Goal: Task Accomplishment & Management: Use online tool/utility

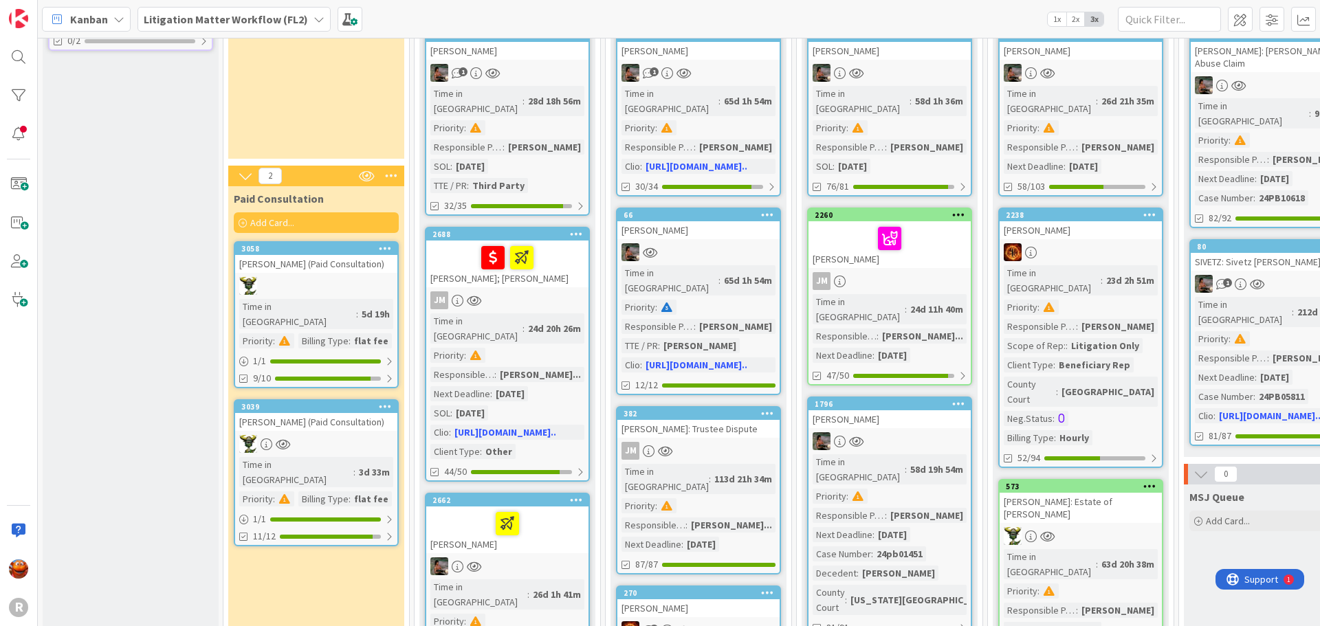
scroll to position [138, 0]
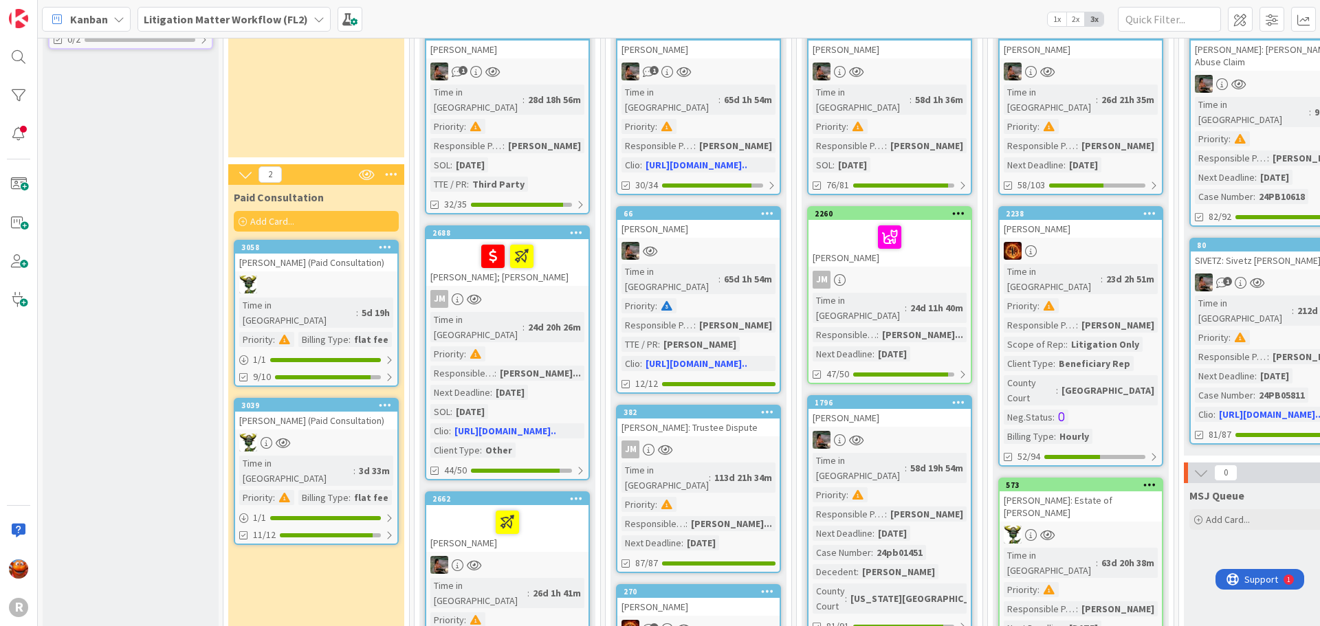
click at [337, 434] on div at bounding box center [316, 443] width 162 height 18
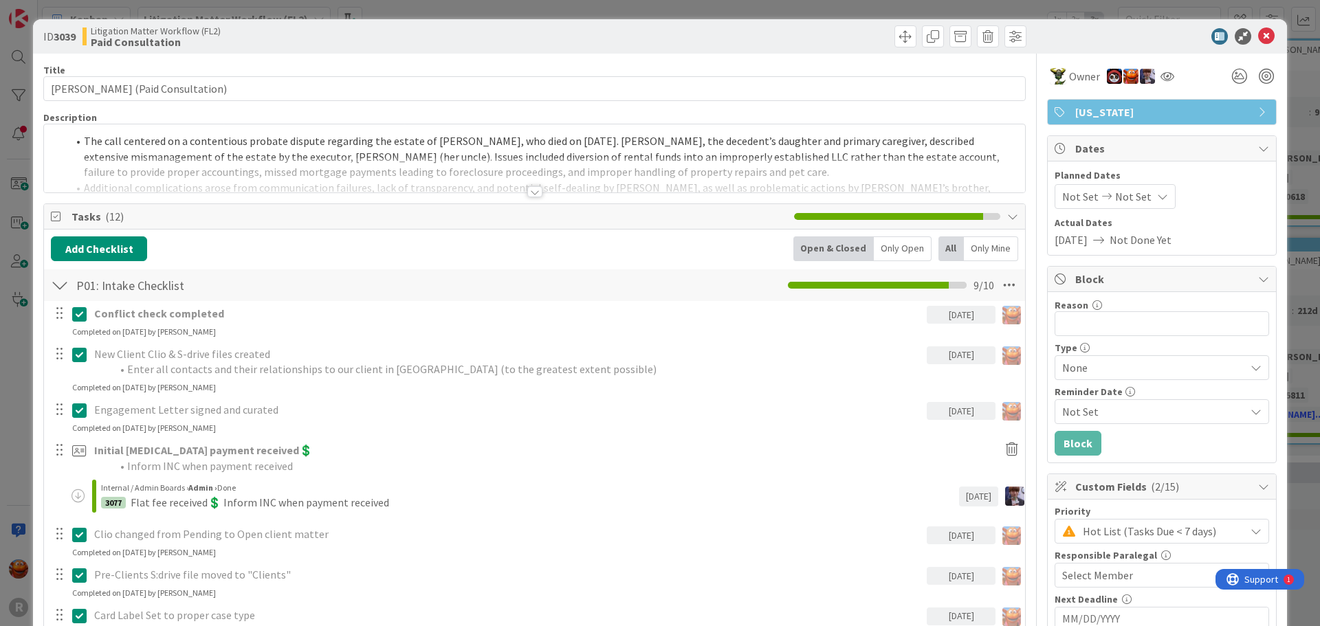
click at [175, 169] on div at bounding box center [534, 174] width 981 height 35
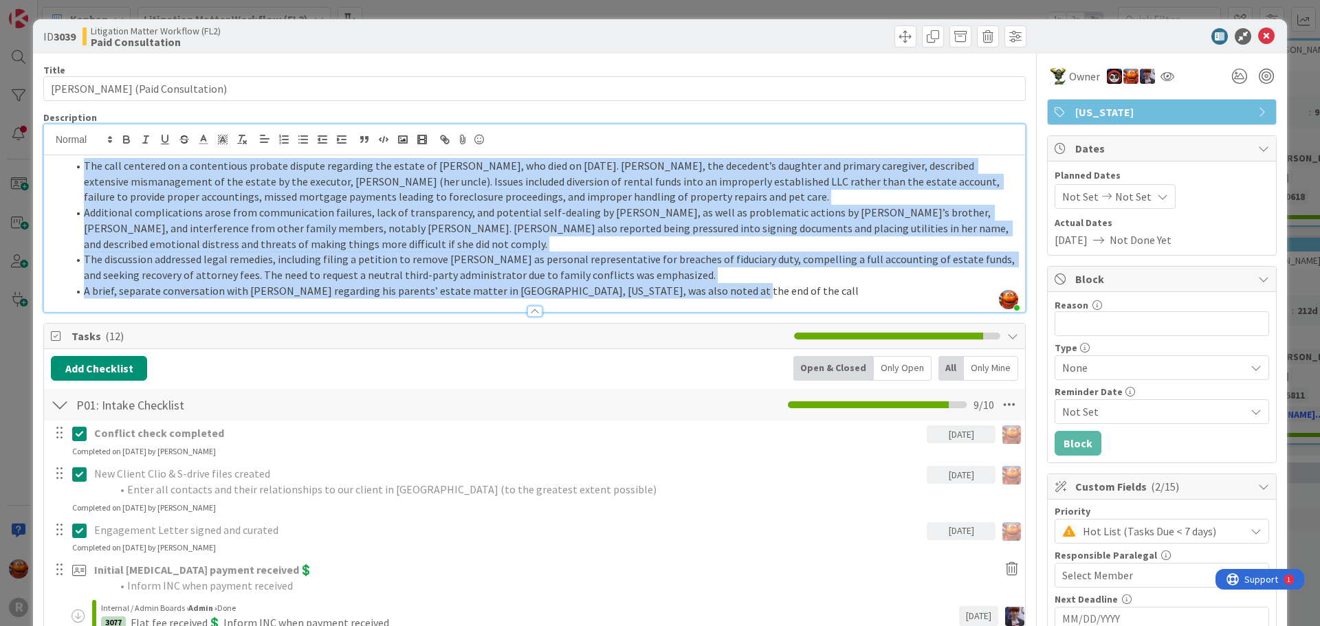
drag, startPoint x: 725, startPoint y: 296, endPoint x: 54, endPoint y: 162, distance: 684.3
click at [54, 162] on ol "The call centered on a contentious probate dispute regarding the estate of [PER…" at bounding box center [534, 228] width 967 height 140
paste div
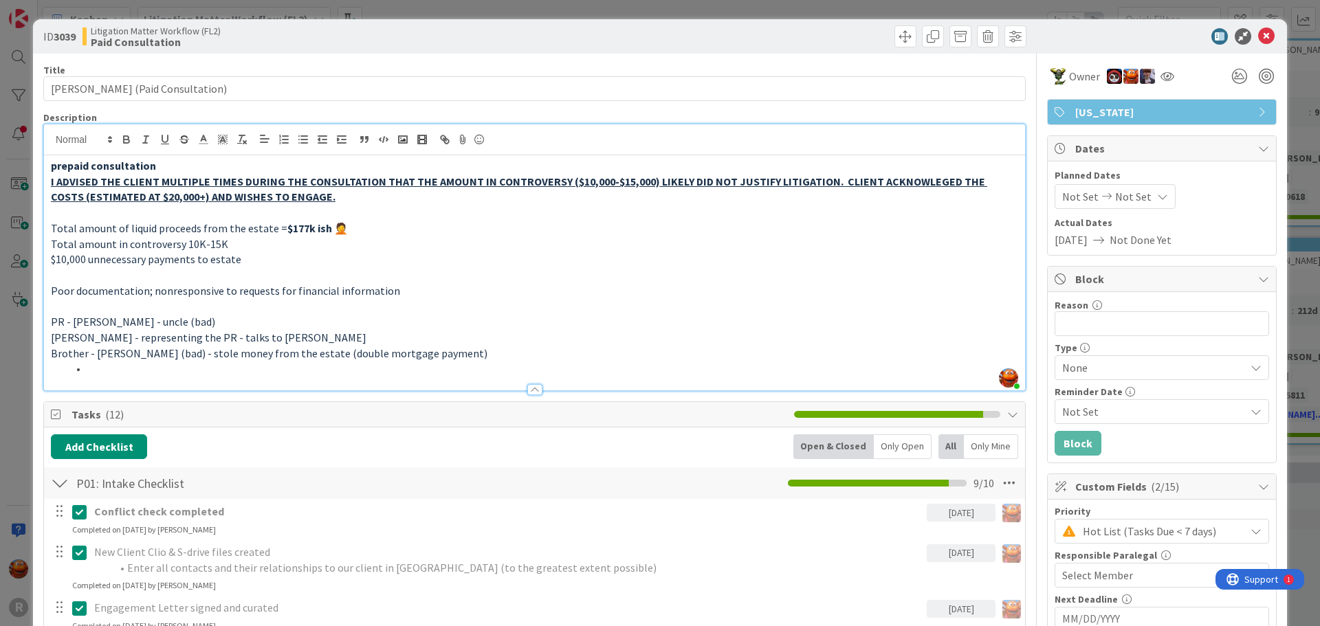
click at [54, 167] on strong "prepaid consultation" at bounding box center [103, 166] width 105 height 14
click at [107, 366] on li at bounding box center [542, 369] width 951 height 16
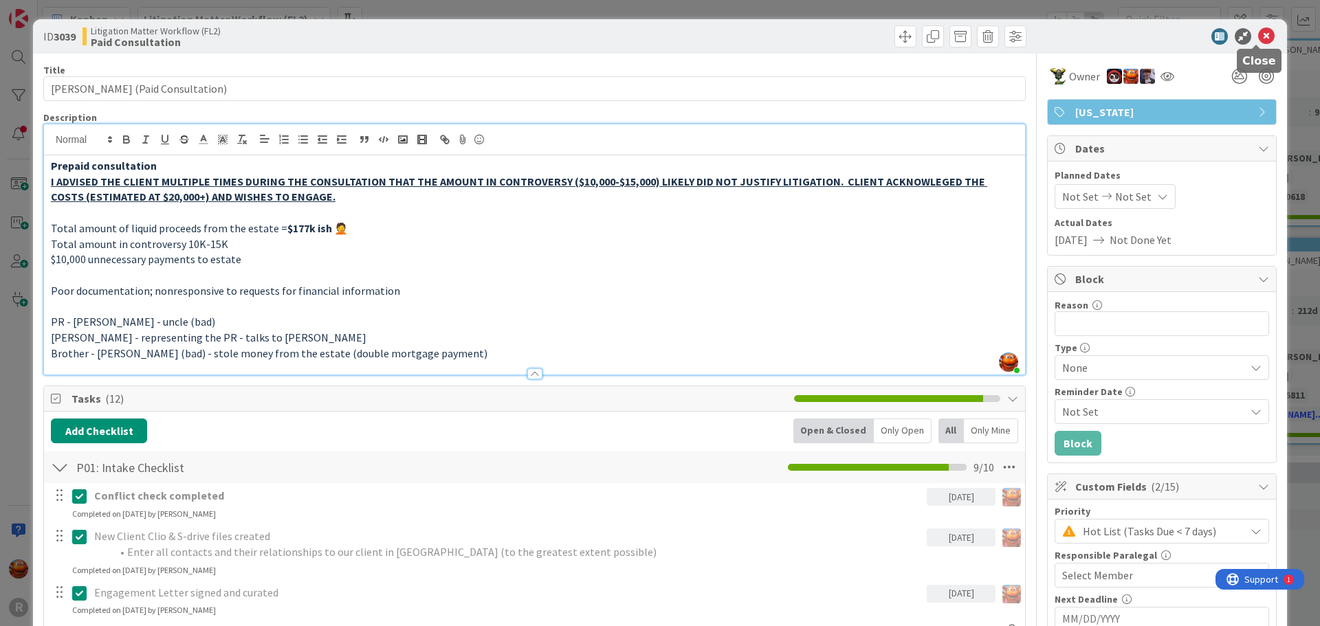
click at [1258, 34] on icon at bounding box center [1266, 36] width 17 height 17
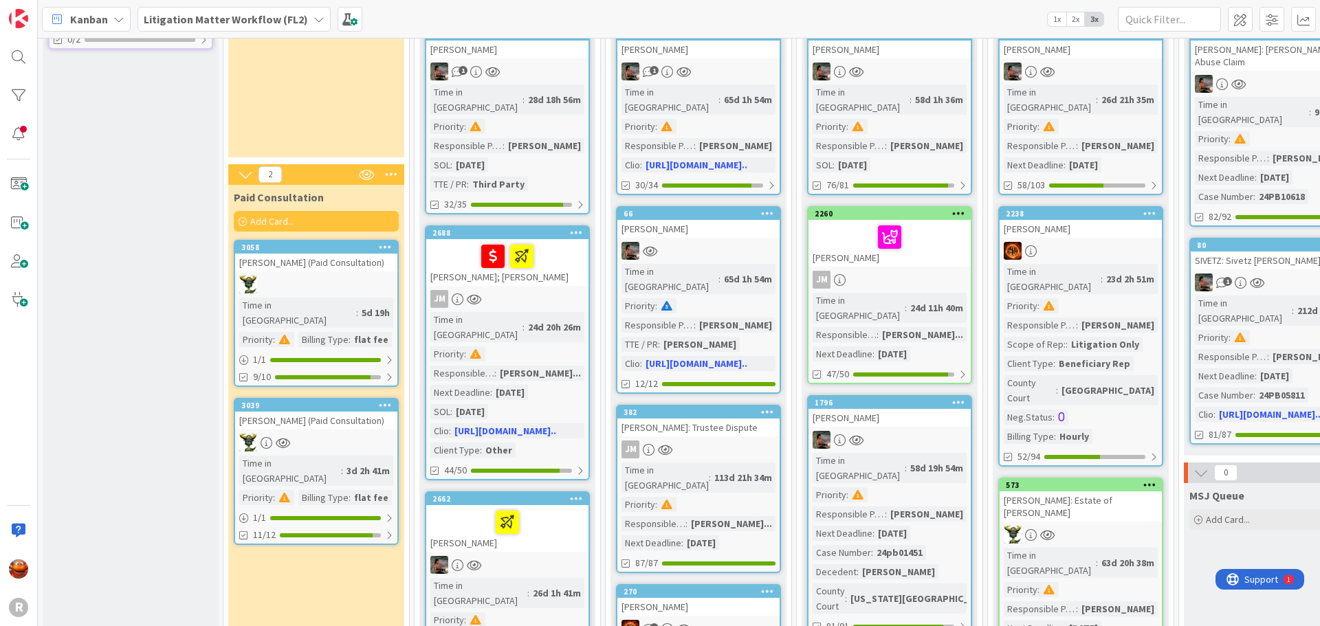
click at [316, 435] on div at bounding box center [316, 443] width 162 height 18
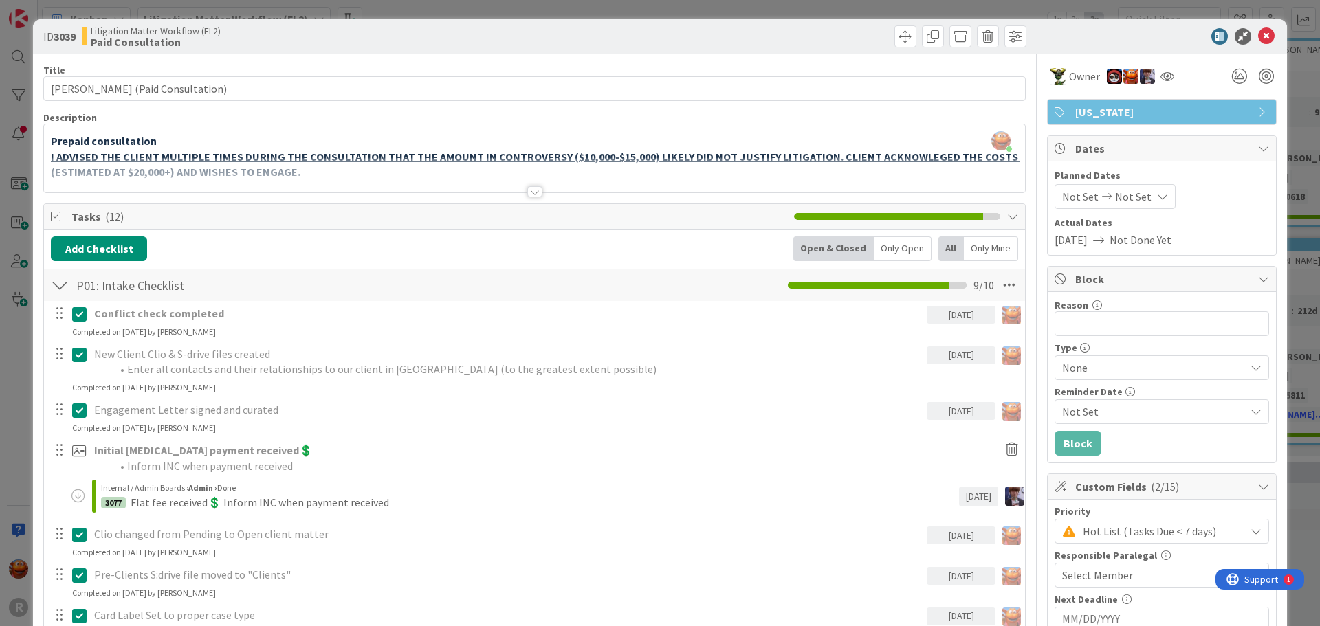
click at [275, 162] on div at bounding box center [534, 174] width 981 height 35
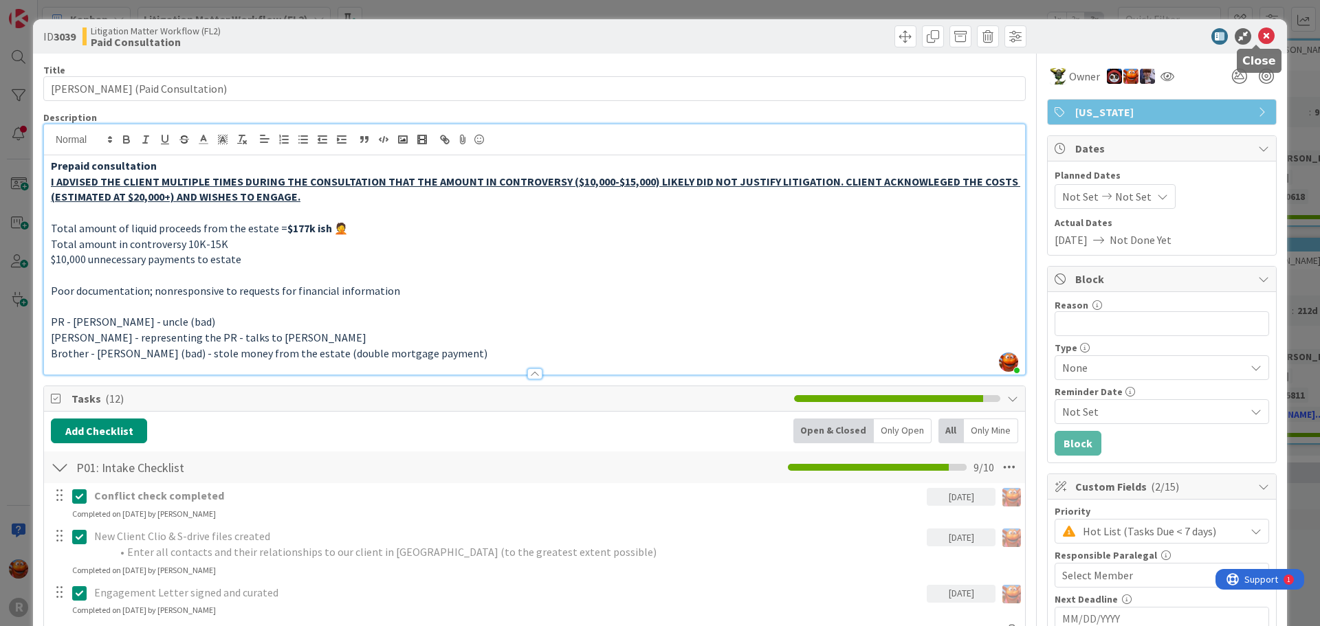
click at [1258, 36] on icon at bounding box center [1266, 36] width 17 height 17
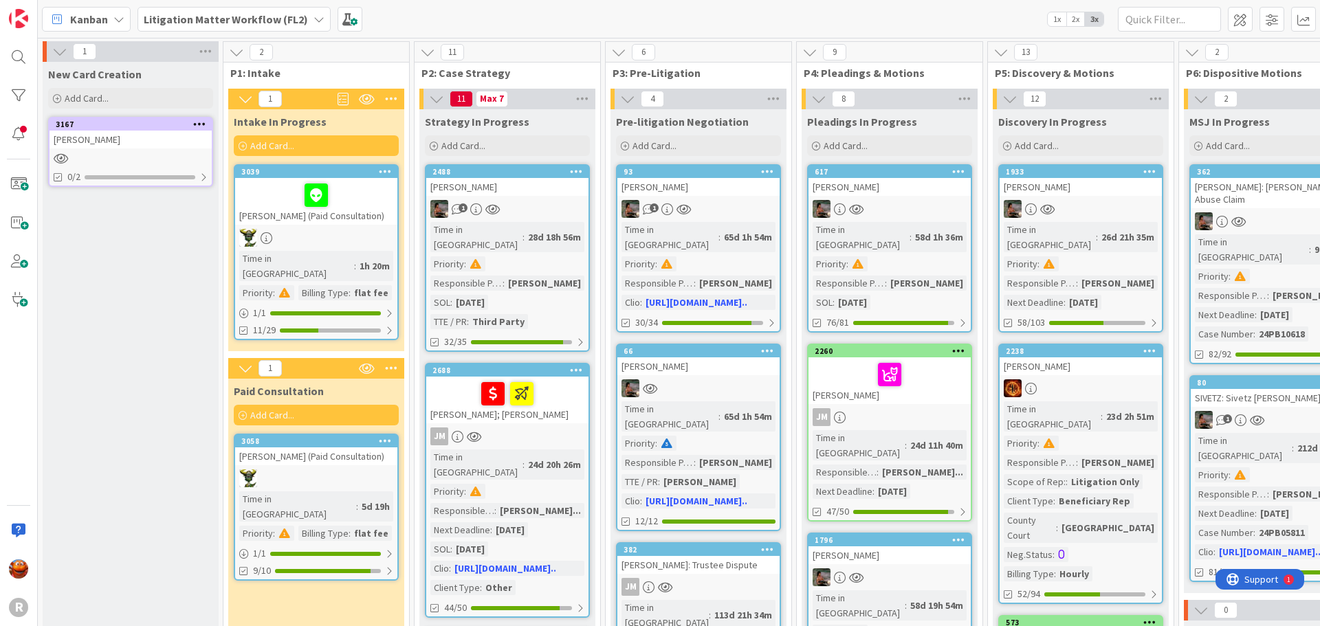
click at [325, 246] on div at bounding box center [316, 238] width 162 height 18
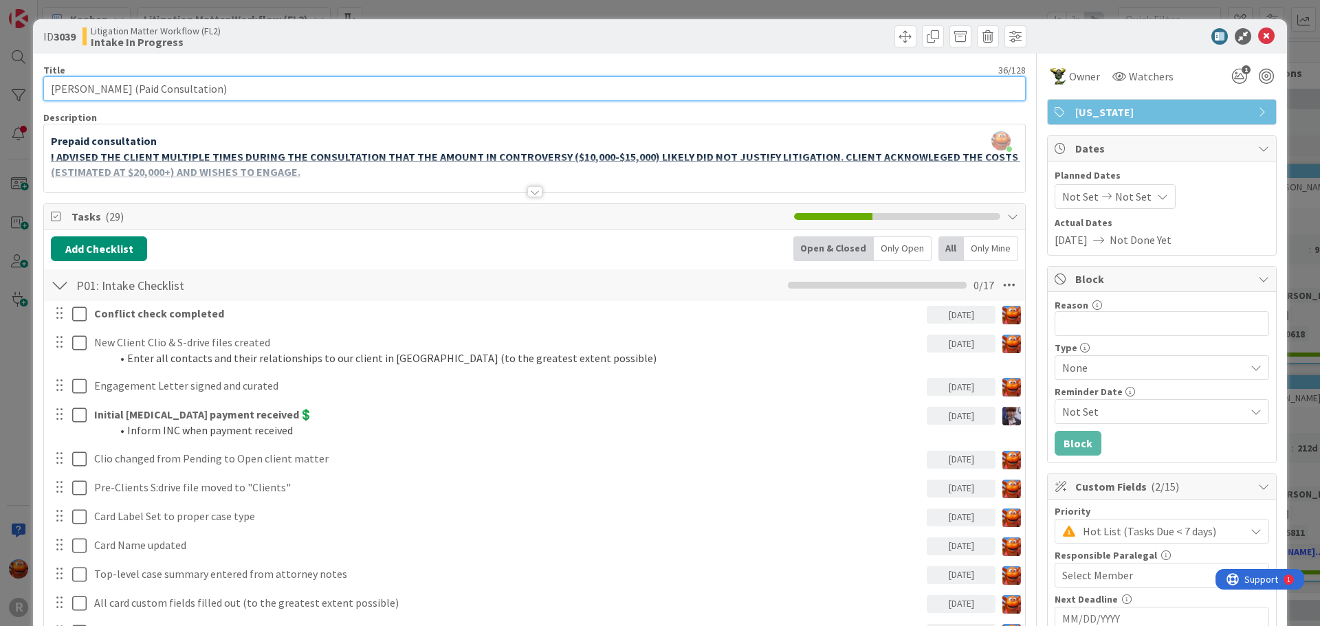
drag, startPoint x: 274, startPoint y: 91, endPoint x: 136, endPoint y: 91, distance: 138.2
click at [136, 91] on input "[PERSON_NAME] (Paid Consultation)" at bounding box center [534, 88] width 982 height 25
type input "[PERSON_NAME]"
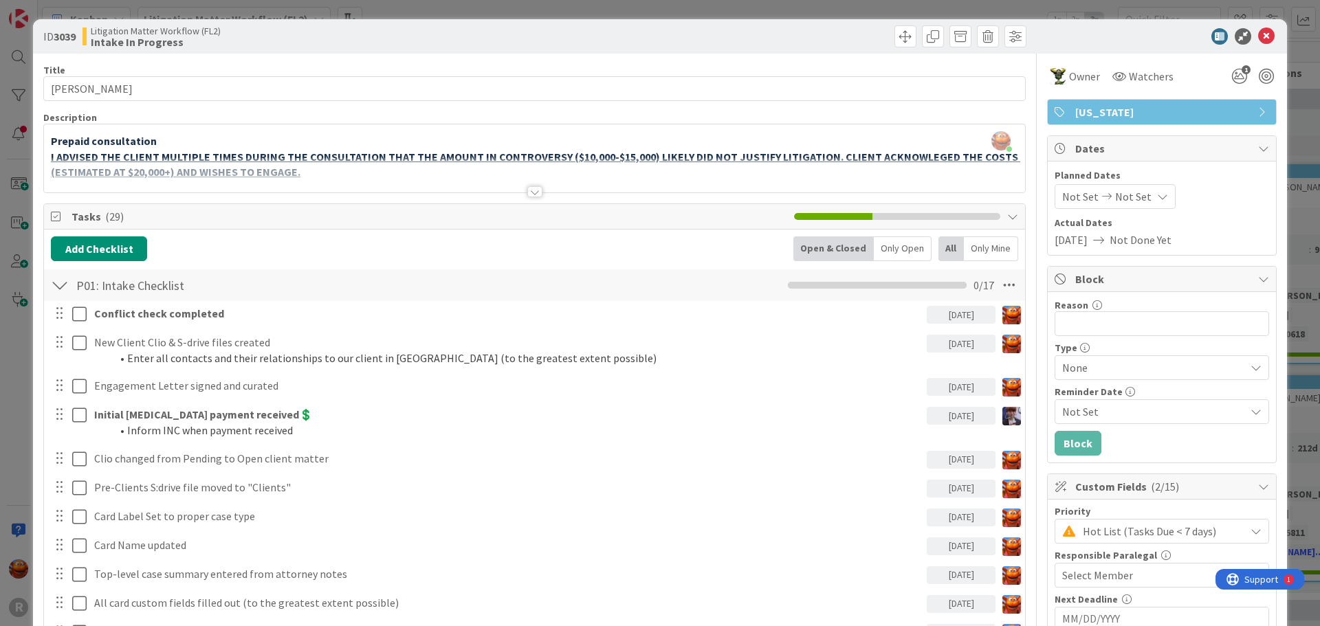
click at [396, 218] on span "Tasks ( 29 )" at bounding box center [430, 216] width 716 height 17
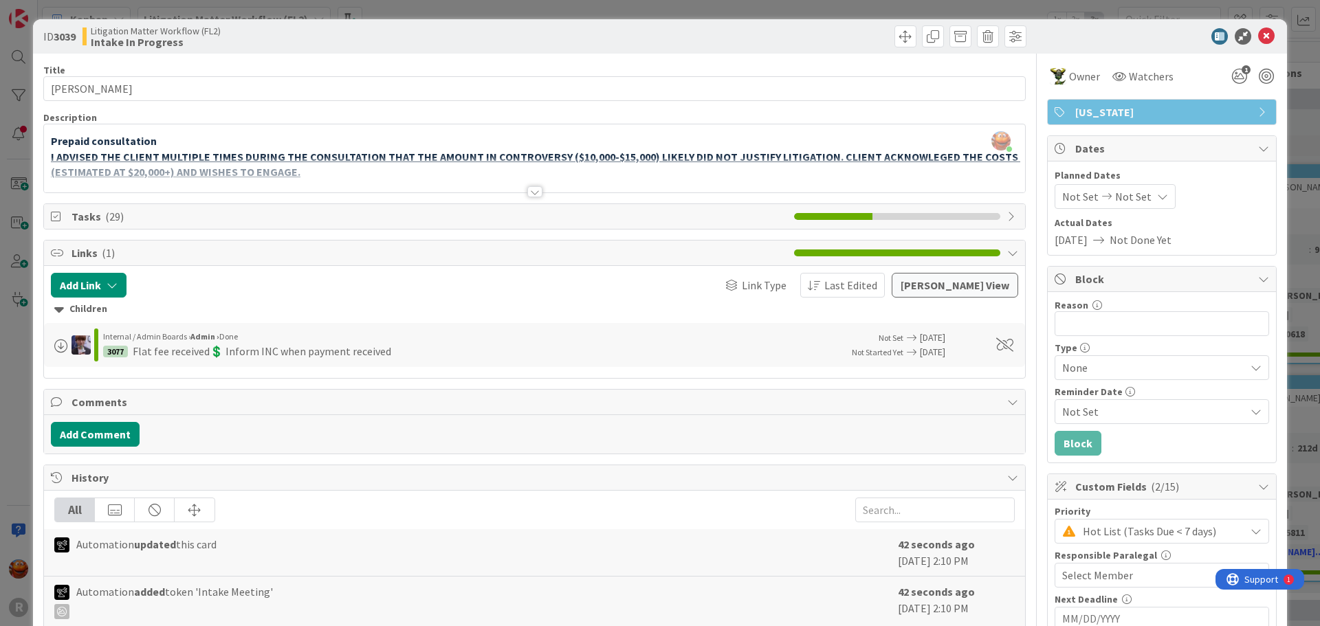
click at [397, 218] on span "Tasks ( 29 )" at bounding box center [430, 216] width 716 height 17
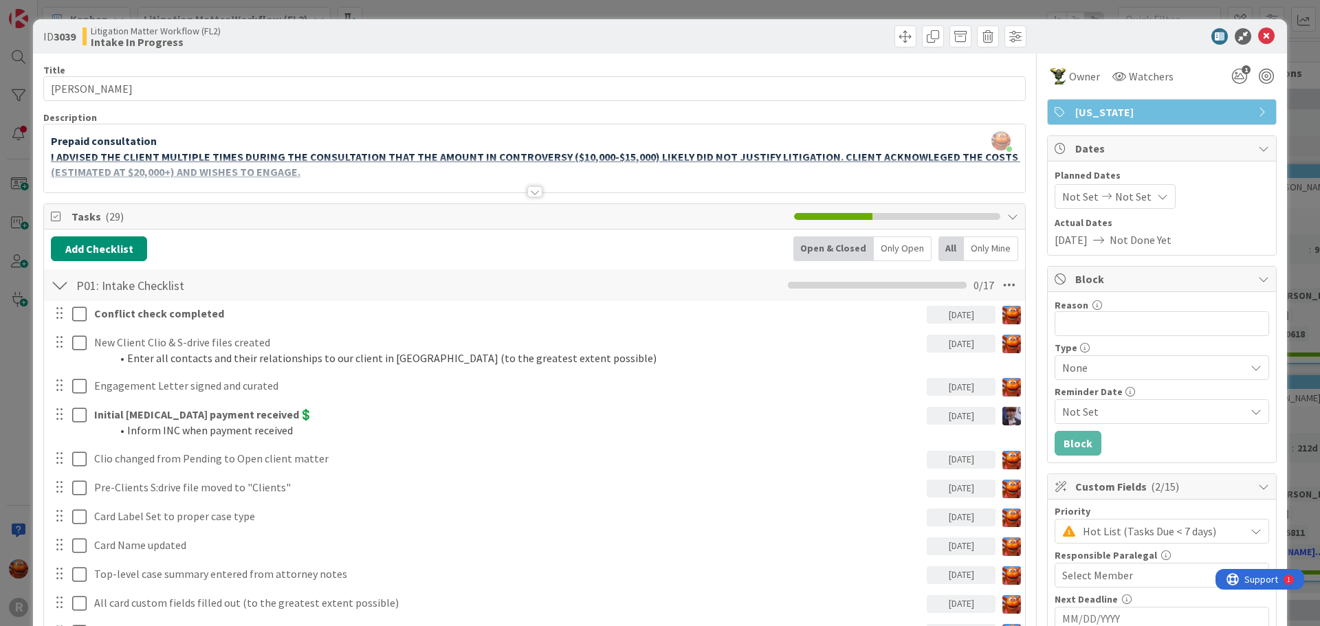
click at [1260, 32] on icon at bounding box center [1266, 36] width 17 height 17
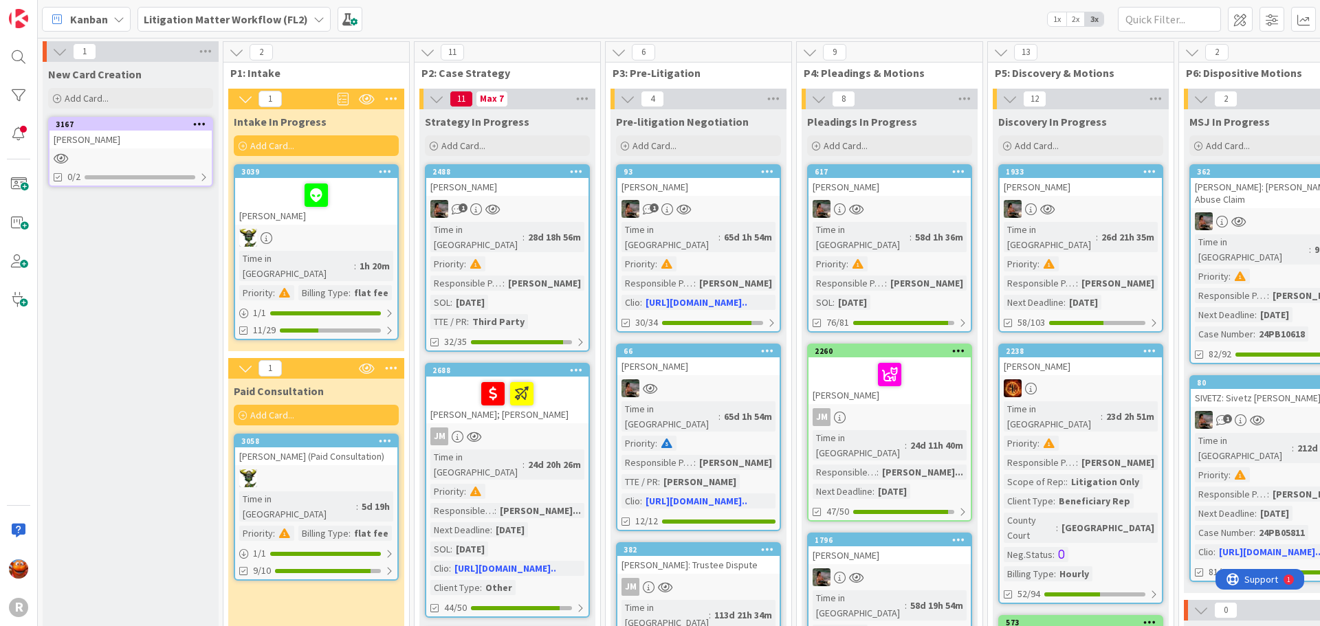
click at [375, 212] on div "[PERSON_NAME]" at bounding box center [316, 201] width 162 height 47
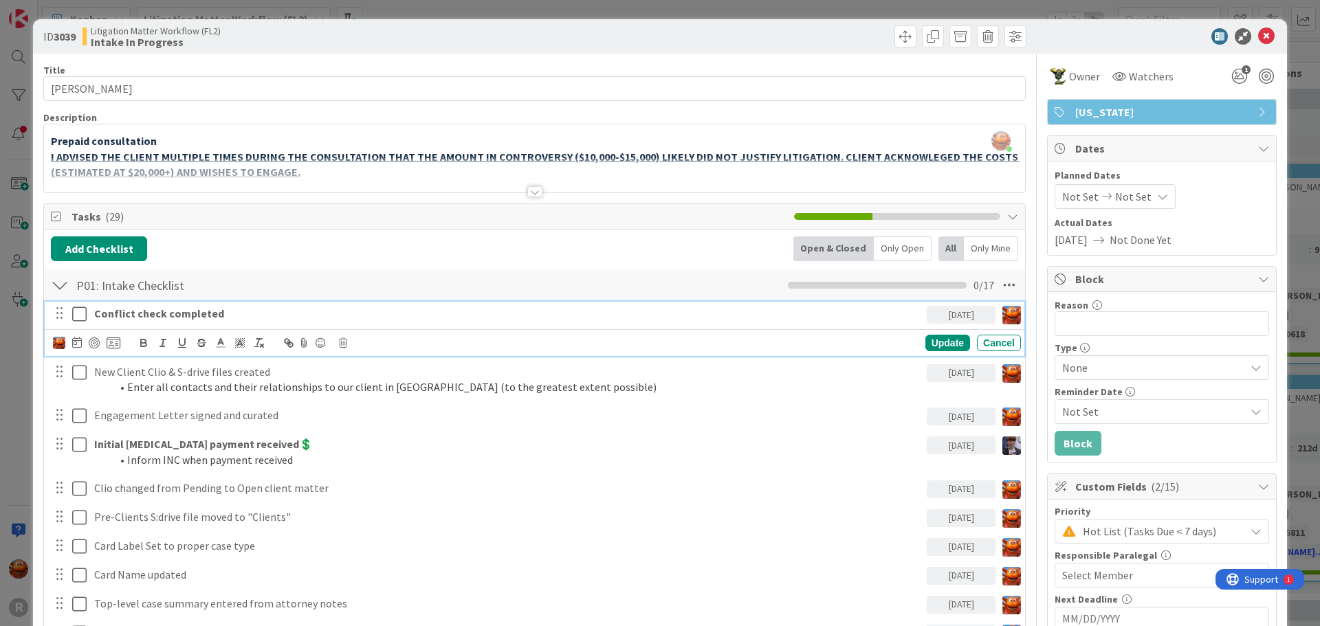
click at [91, 315] on div "Conflict check completed" at bounding box center [508, 314] width 838 height 24
click at [94, 344] on div at bounding box center [94, 343] width 11 height 11
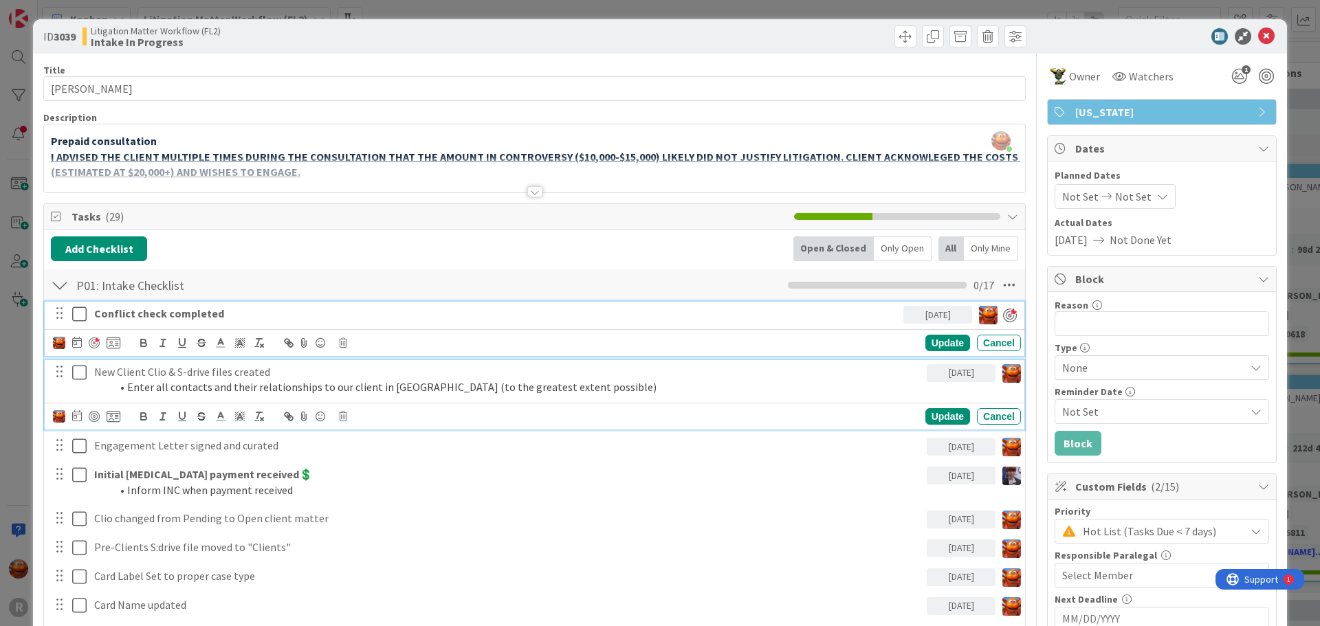
click at [82, 373] on icon at bounding box center [79, 372] width 14 height 17
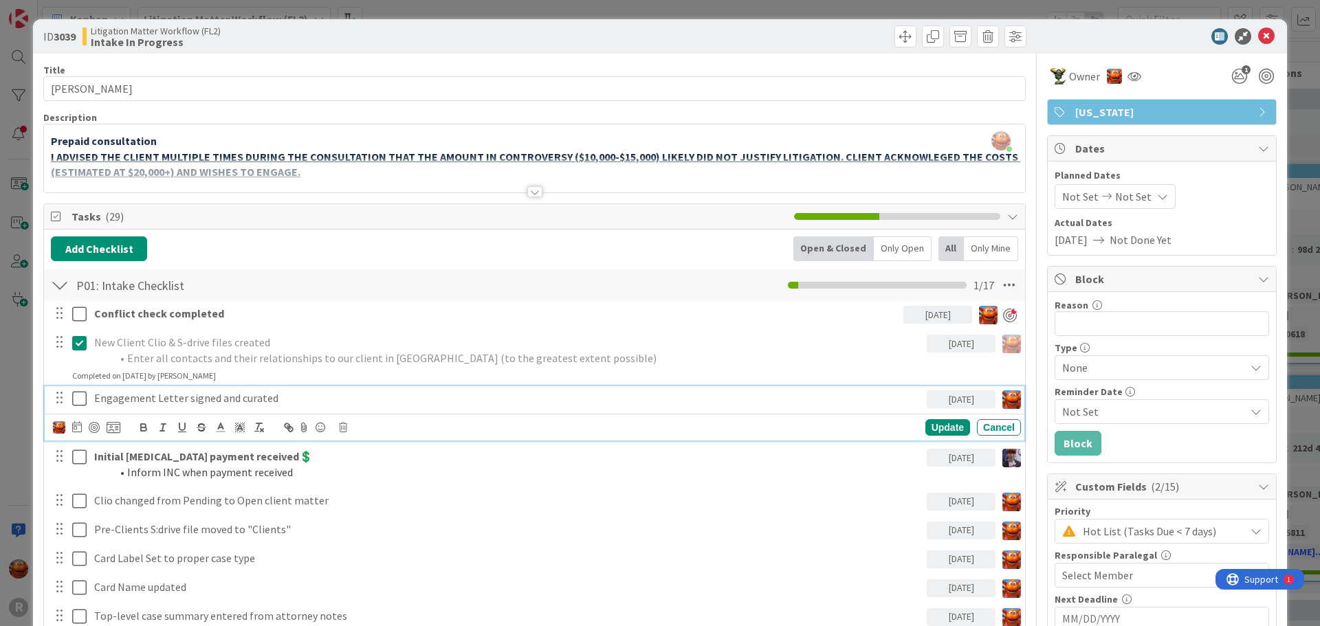
click at [76, 399] on icon at bounding box center [79, 399] width 14 height 17
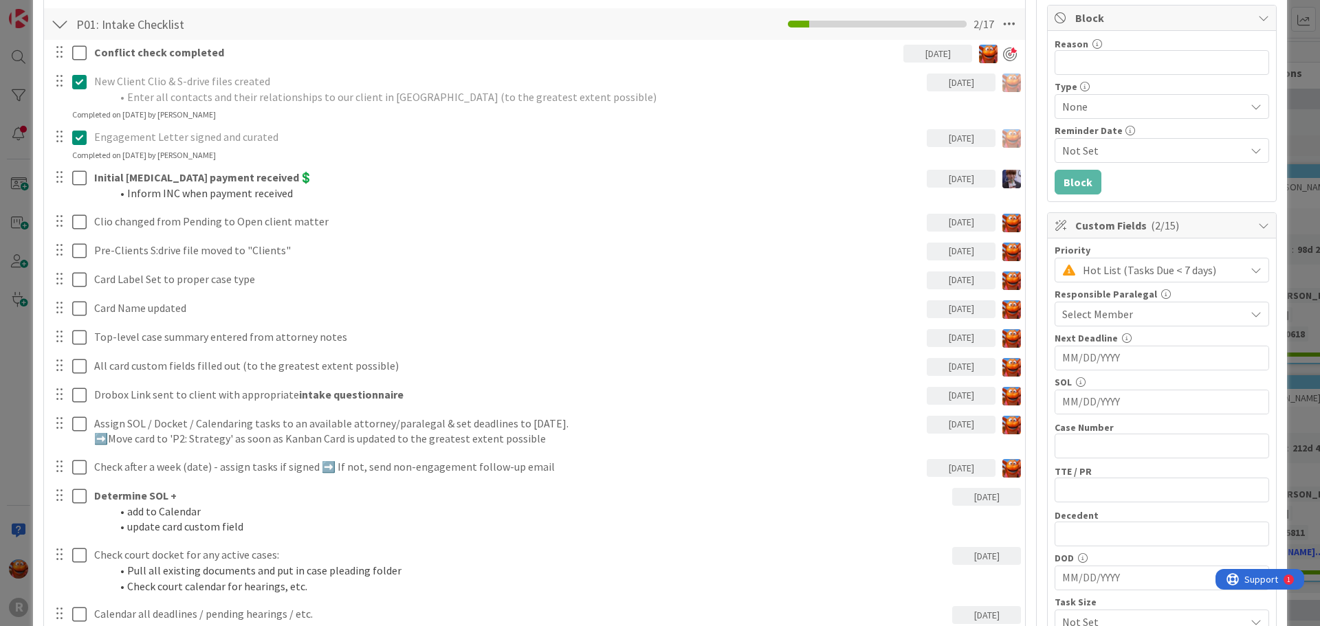
scroll to position [275, 0]
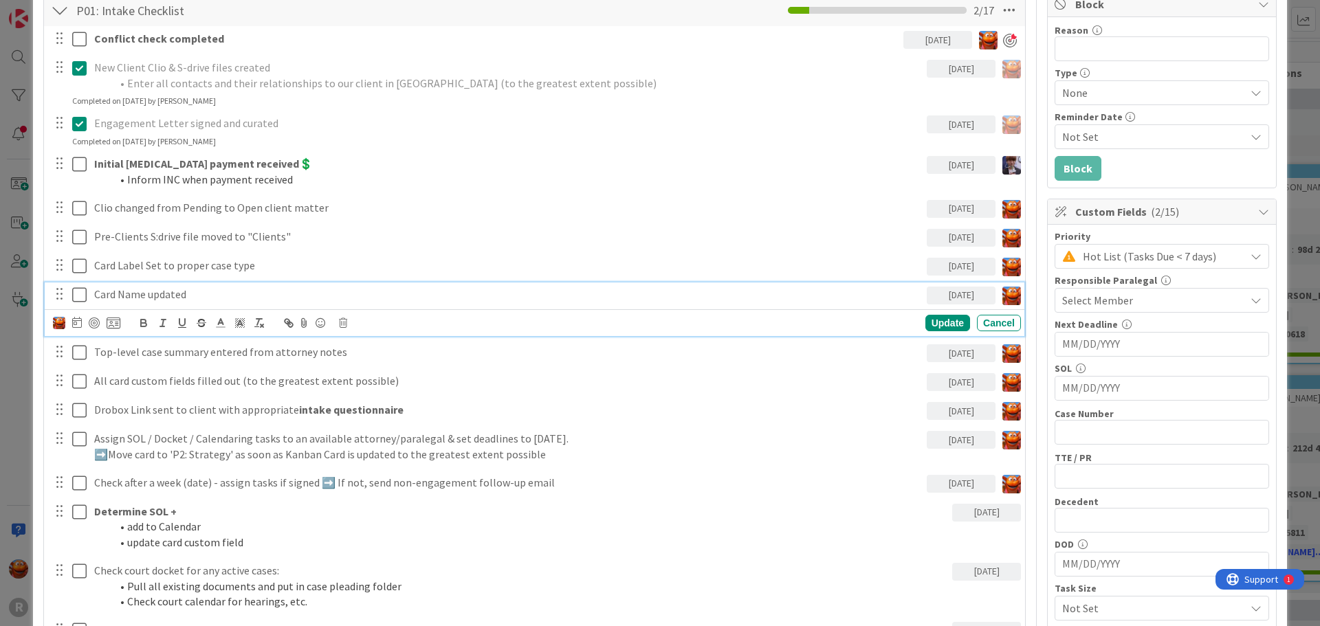
click at [80, 294] on icon at bounding box center [79, 295] width 14 height 17
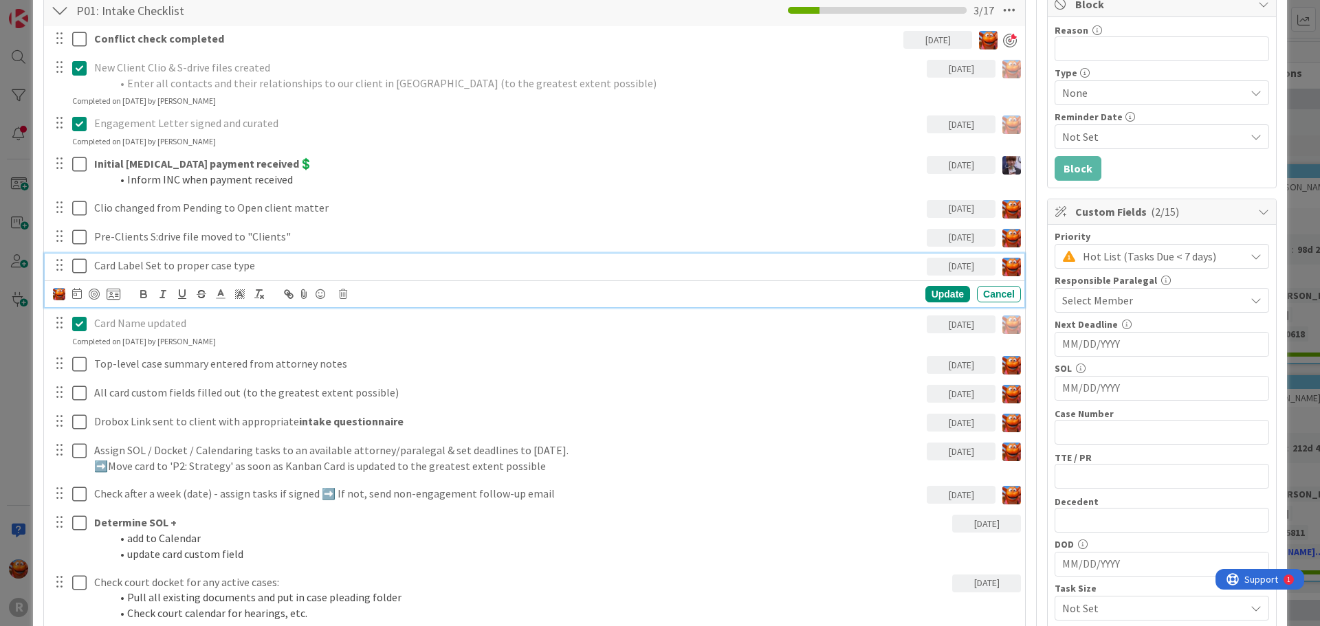
click at [74, 263] on icon at bounding box center [79, 266] width 14 height 17
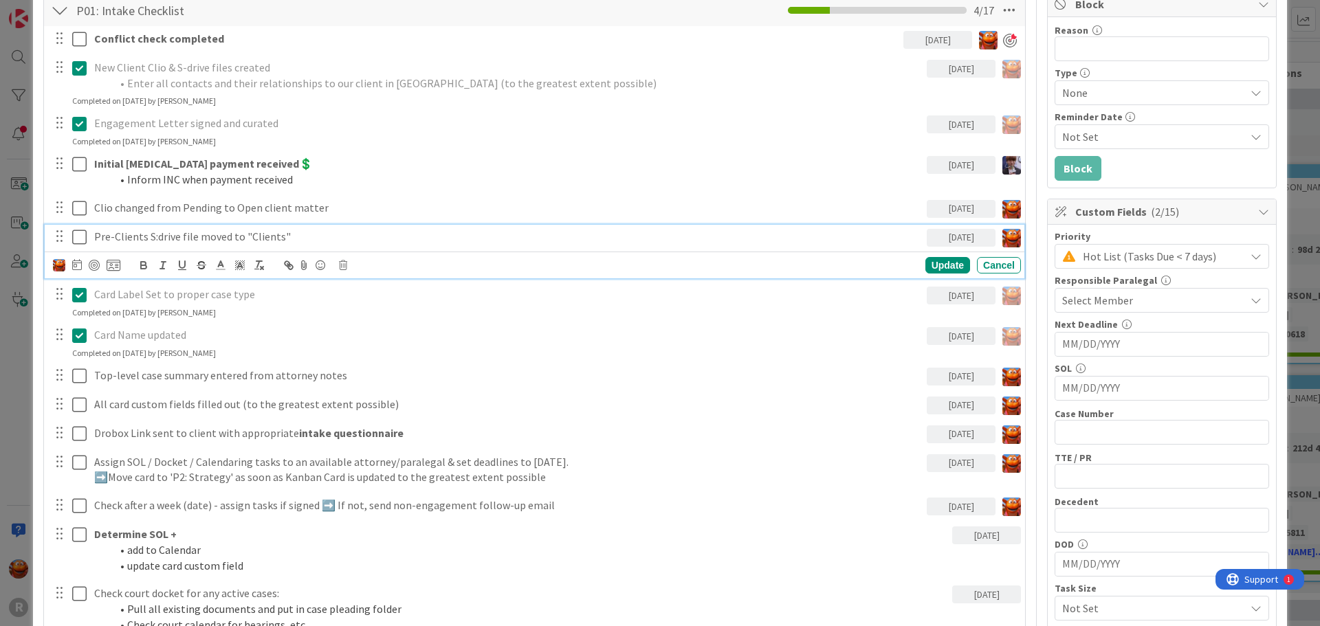
click at [74, 237] on icon at bounding box center [79, 237] width 14 height 17
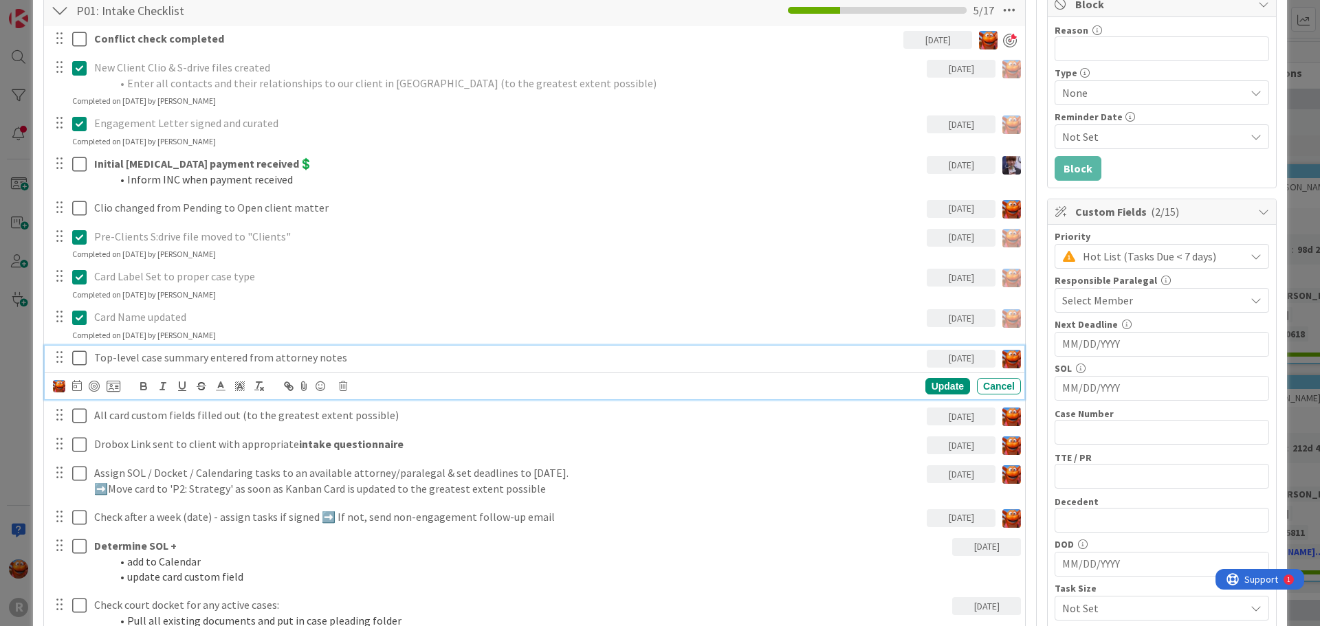
click at [79, 355] on icon at bounding box center [79, 358] width 14 height 17
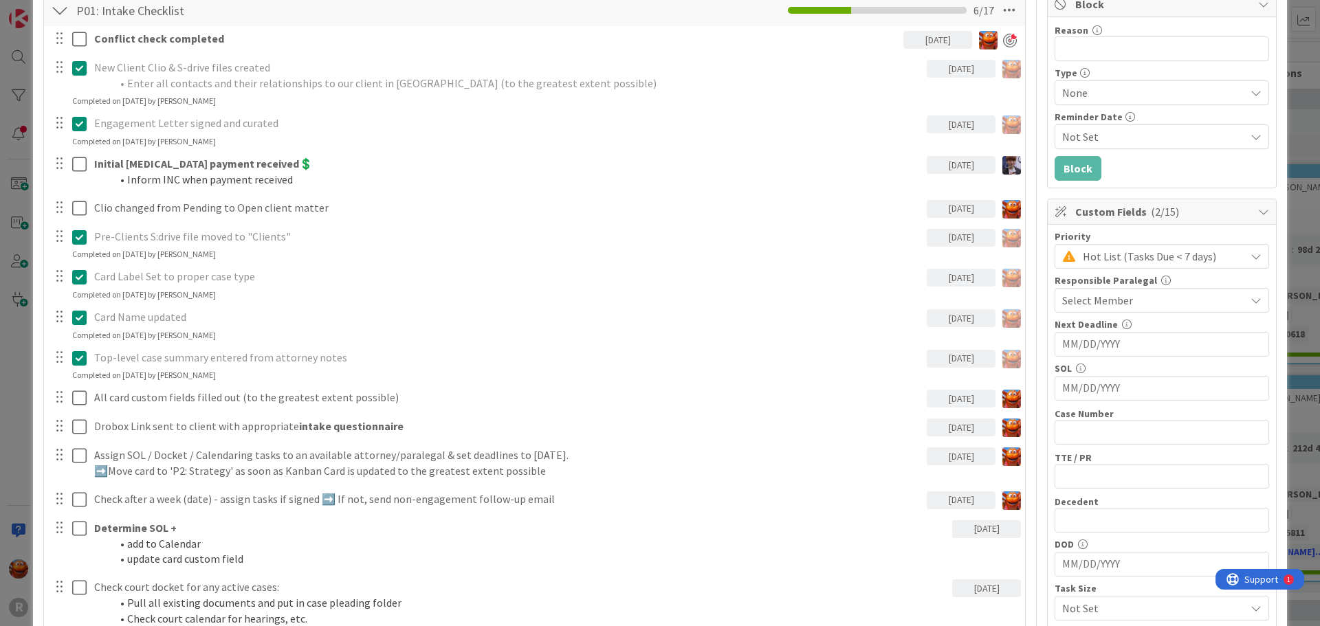
scroll to position [0, 0]
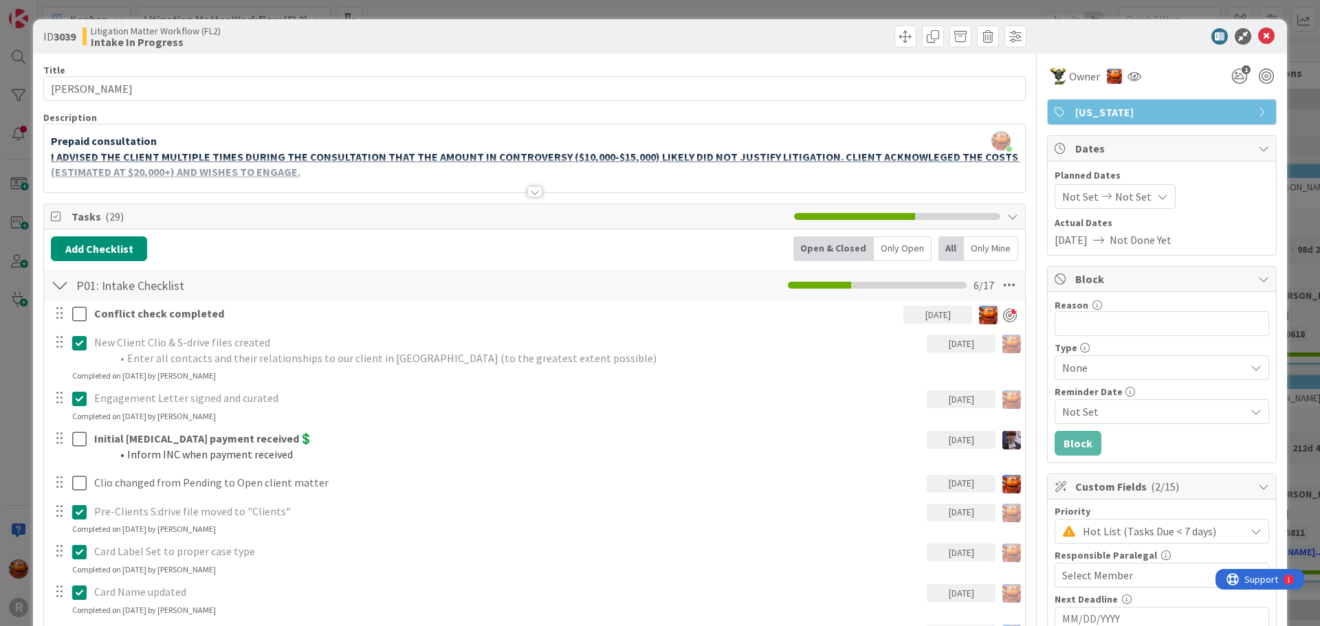
click at [113, 14] on div "ID 3039 Litigation Matter Workflow (FL2) Intake In Progress Title 16 / 128 [PER…" at bounding box center [660, 313] width 1320 height 626
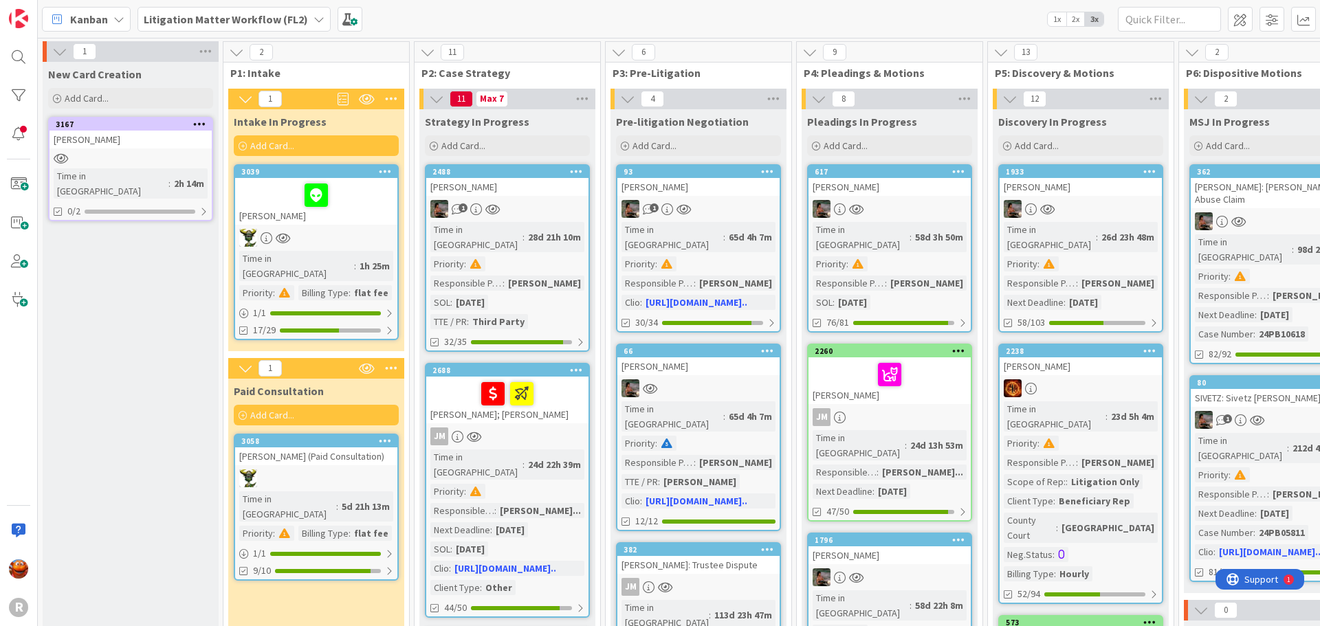
click at [108, 24] on div "Kanban" at bounding box center [86, 19] width 89 height 25
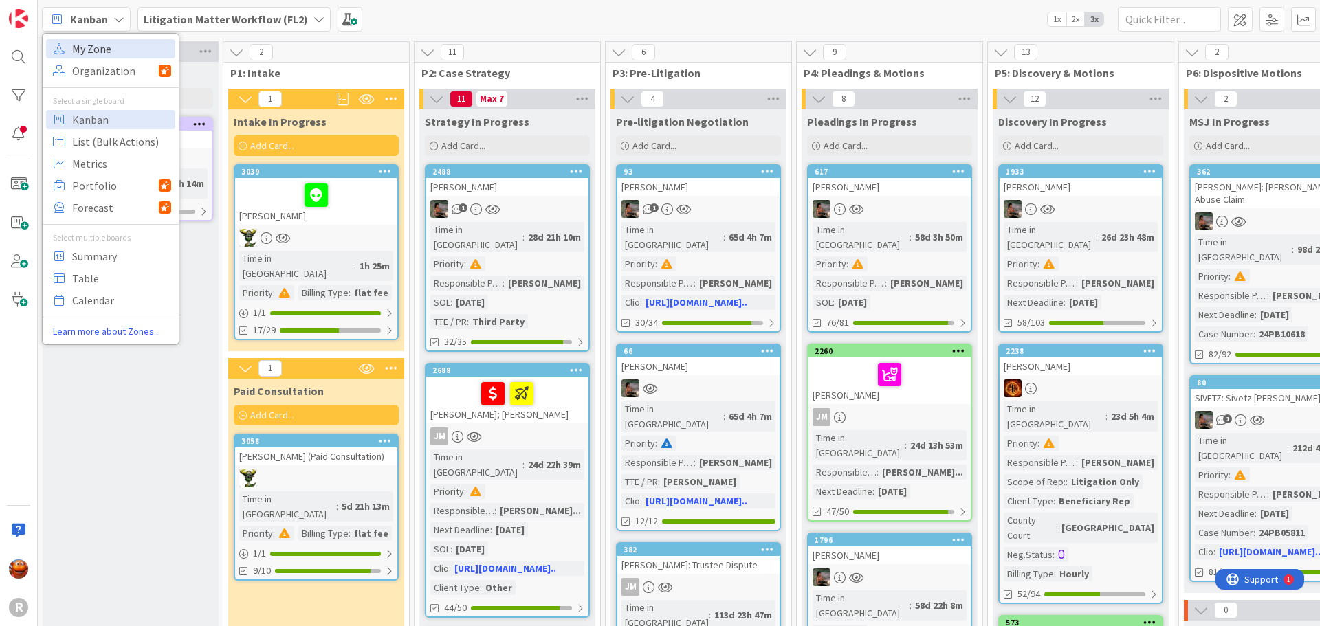
click at [105, 49] on span "My Zone" at bounding box center [121, 49] width 99 height 21
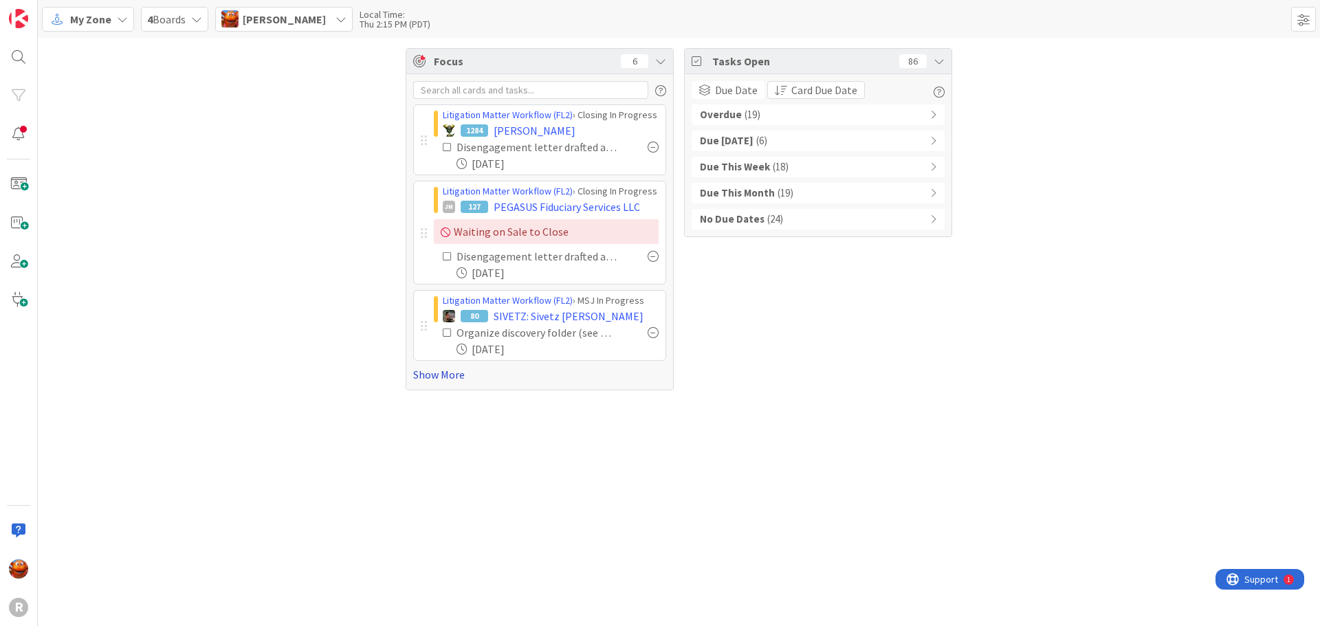
click at [457, 373] on link "Show More" at bounding box center [539, 374] width 253 height 17
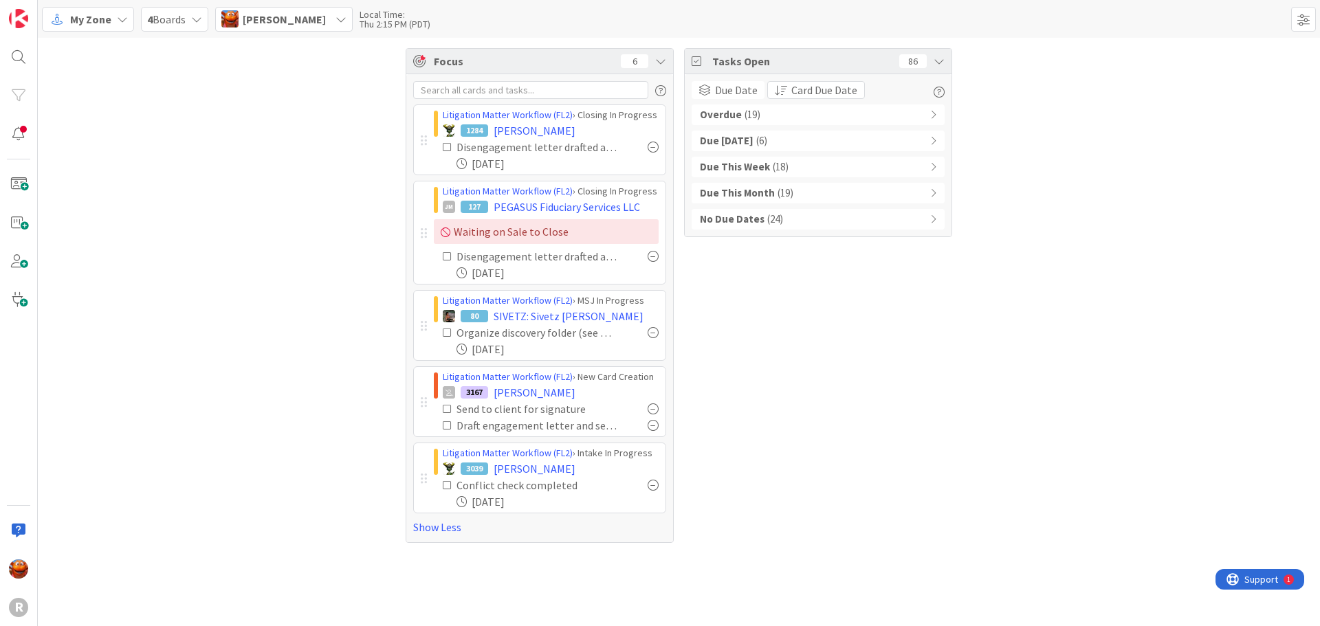
click at [776, 221] on span "( 24 )" at bounding box center [775, 220] width 16 height 16
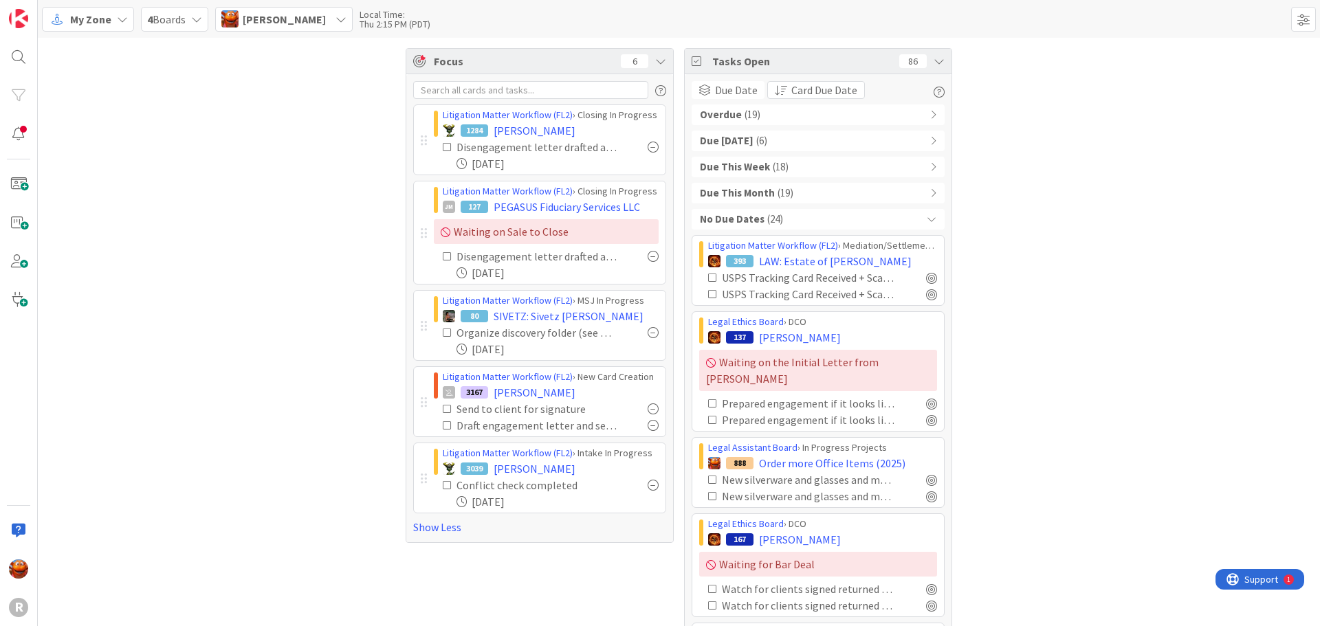
click at [776, 221] on div "No Due Dates ( 24 )" at bounding box center [818, 219] width 253 height 21
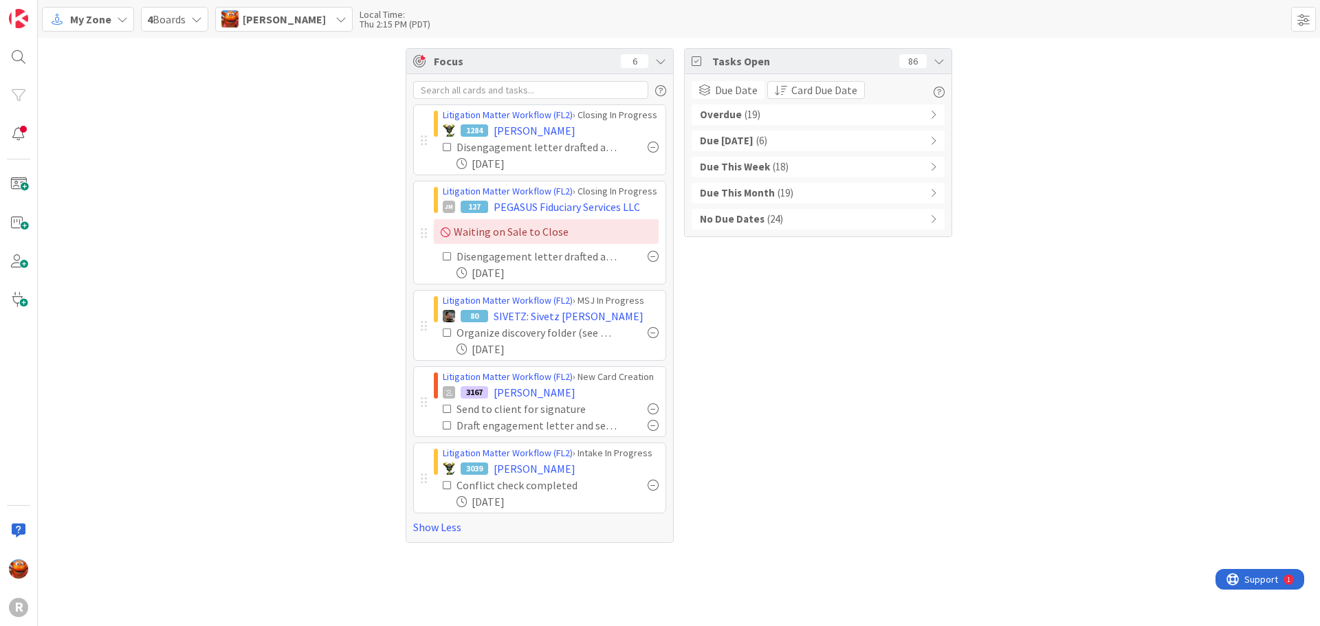
click at [756, 115] on span "( 19 )" at bounding box center [753, 115] width 16 height 16
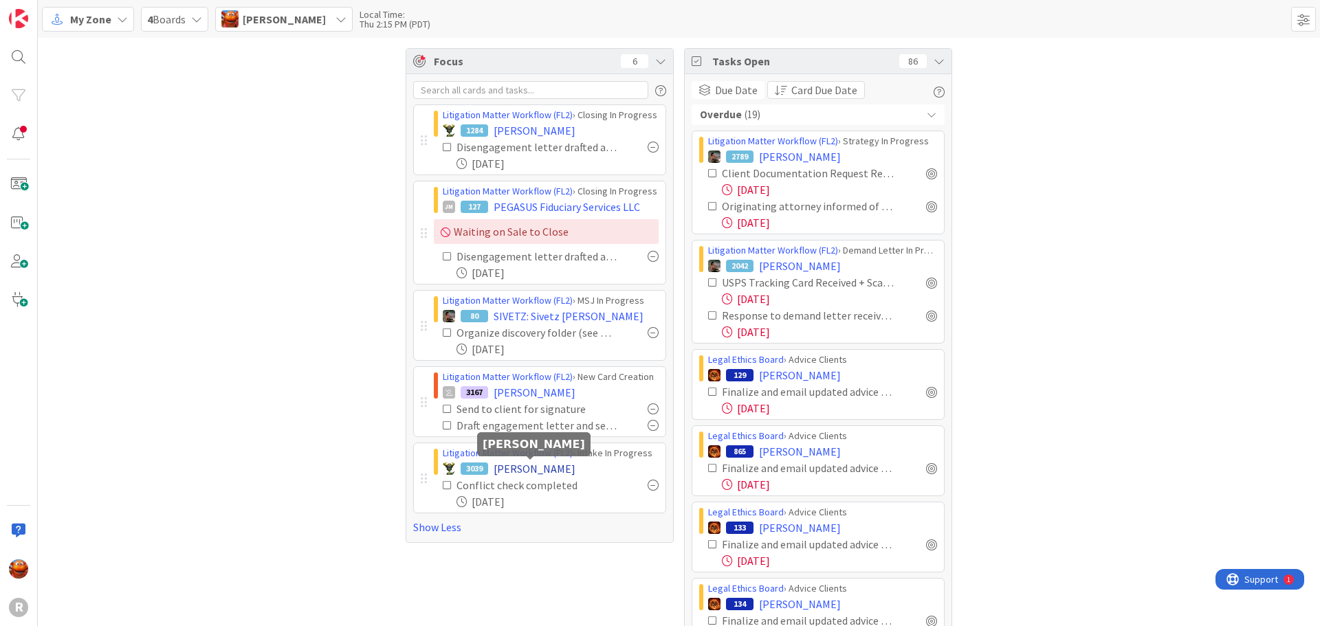
click at [506, 467] on span "[PERSON_NAME]" at bounding box center [535, 469] width 82 height 17
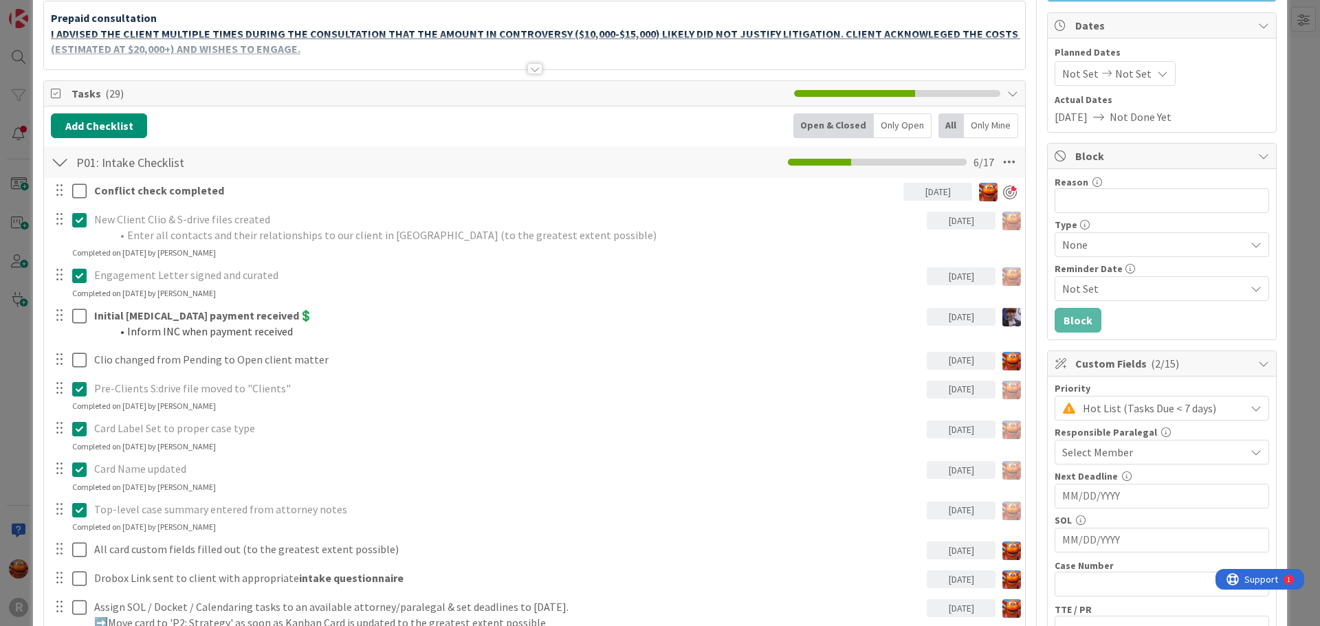
scroll to position [138, 0]
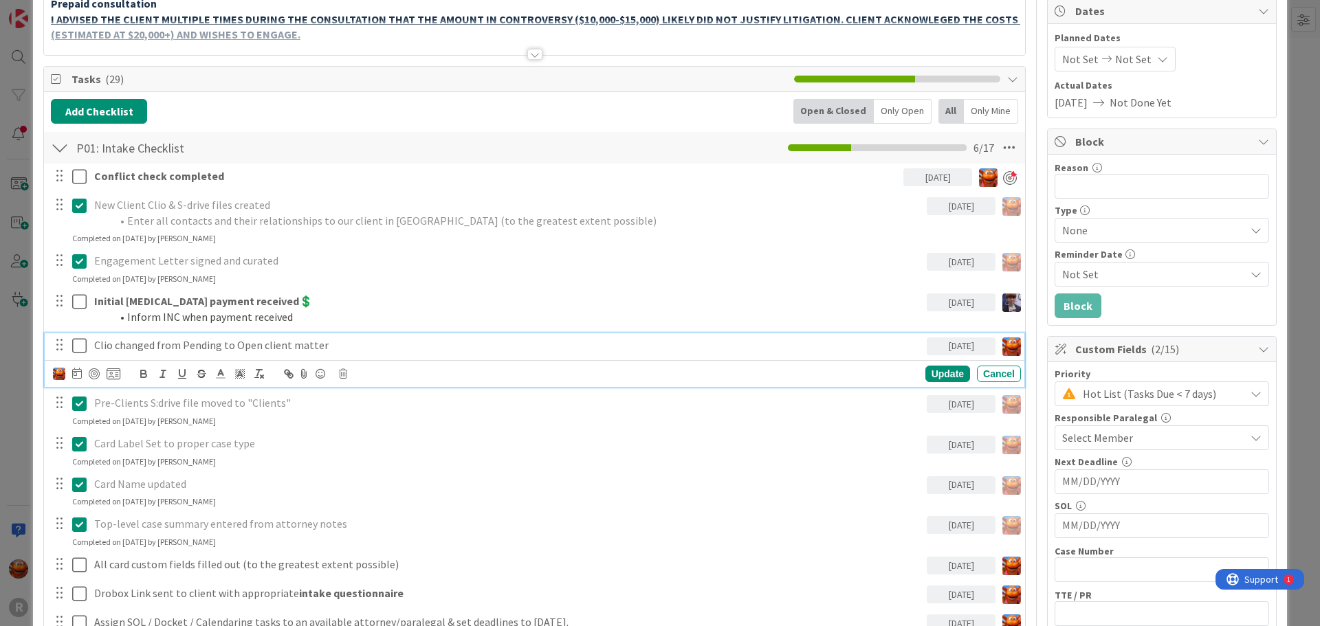
click at [75, 342] on icon at bounding box center [79, 346] width 14 height 17
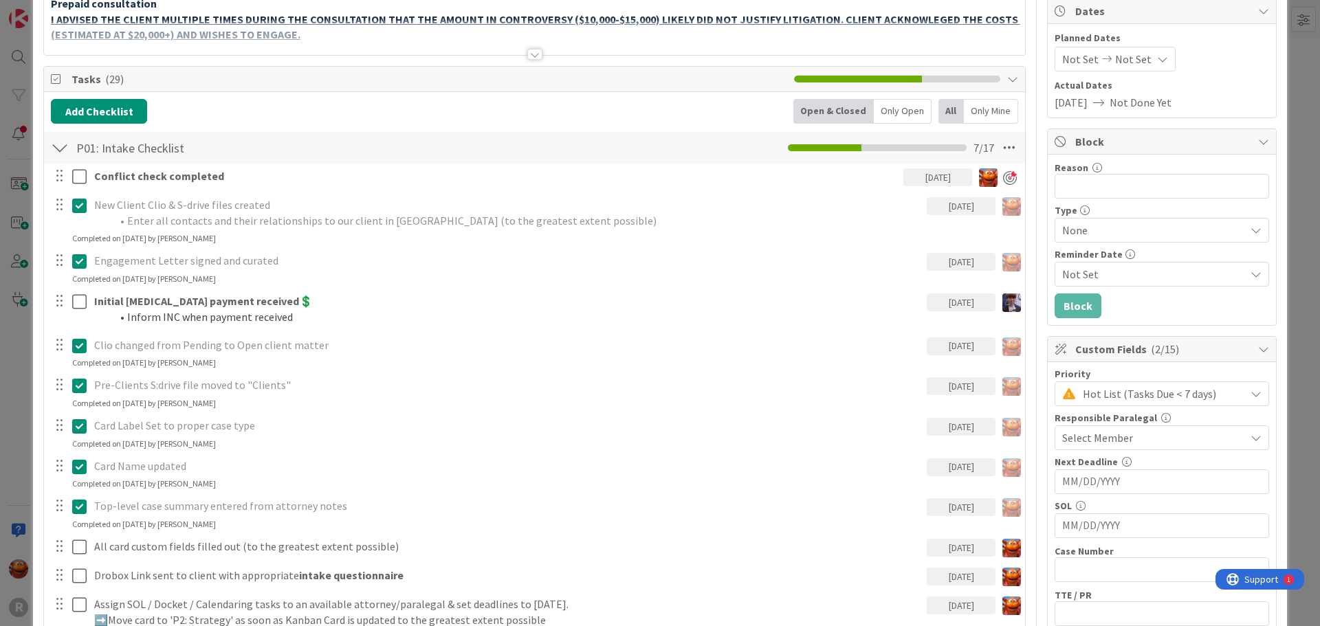
scroll to position [413, 0]
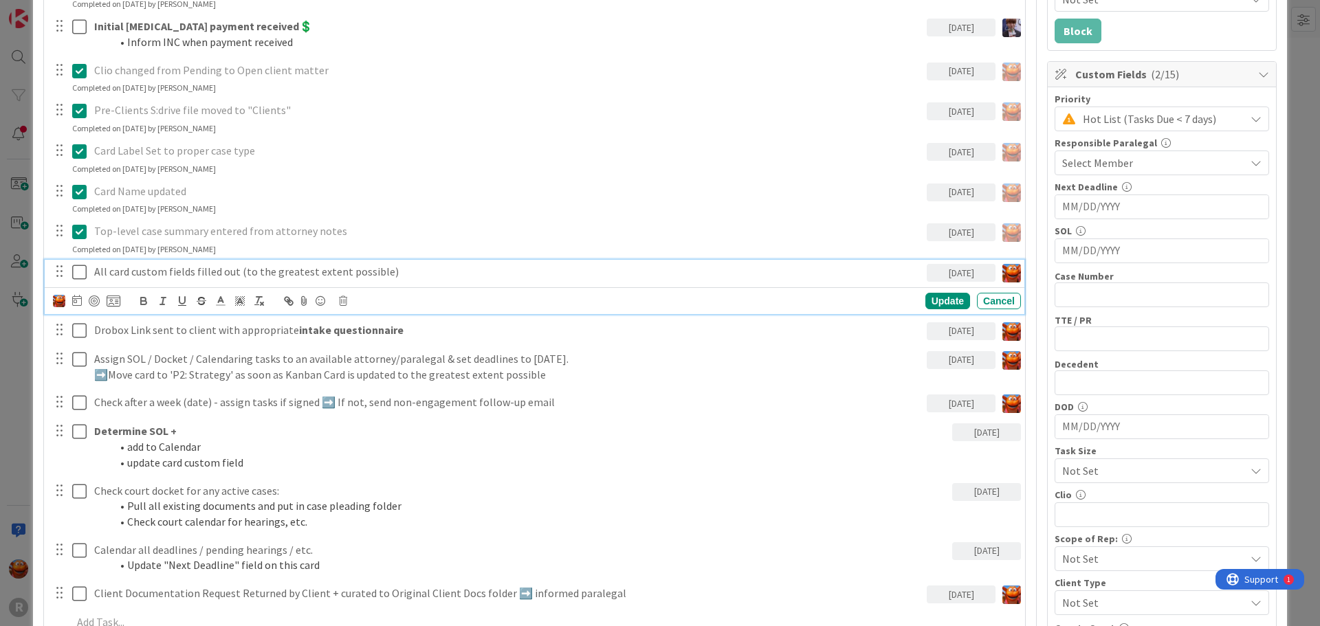
click at [83, 277] on icon at bounding box center [79, 272] width 14 height 17
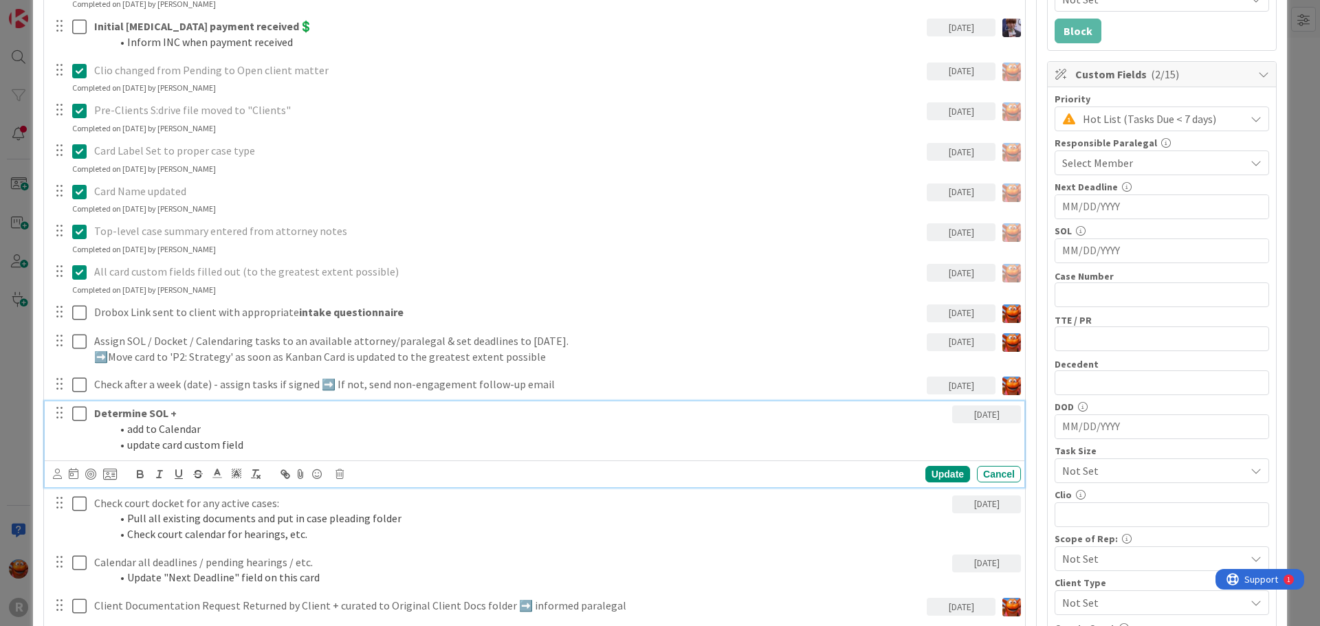
click at [157, 428] on li "add to Calendar" at bounding box center [529, 429] width 836 height 16
click at [56, 474] on icon at bounding box center [57, 474] width 9 height 10
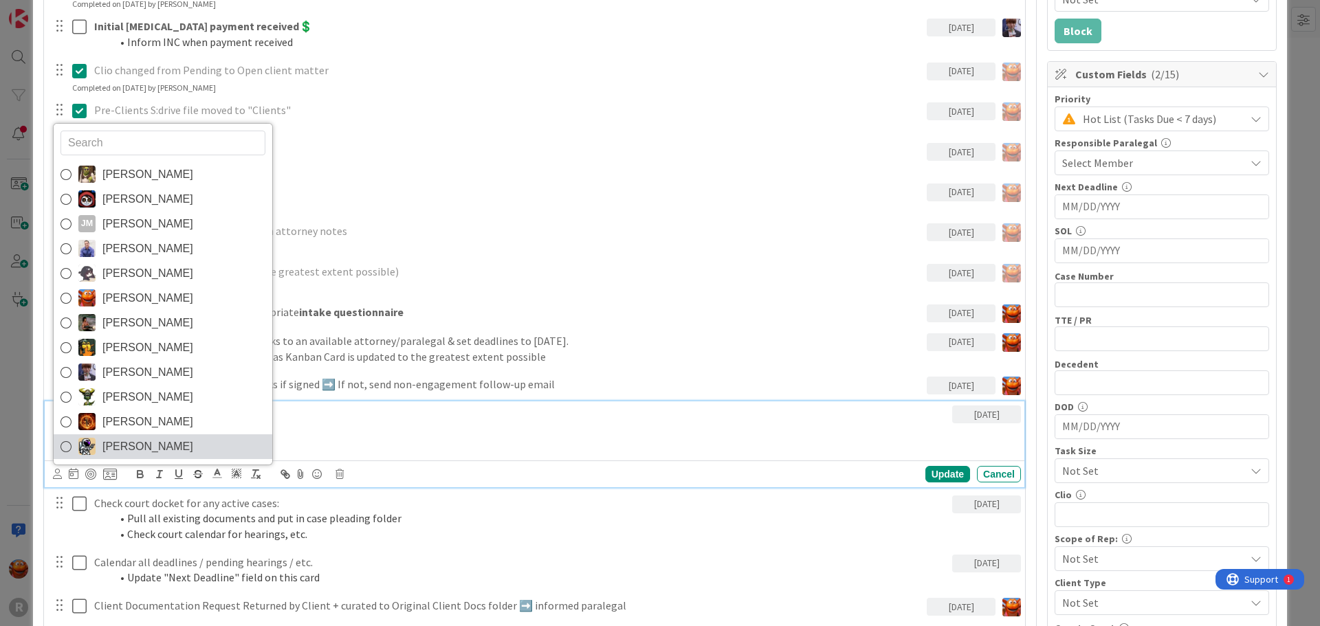
click at [149, 443] on span "[PERSON_NAME]" at bounding box center [147, 447] width 91 height 21
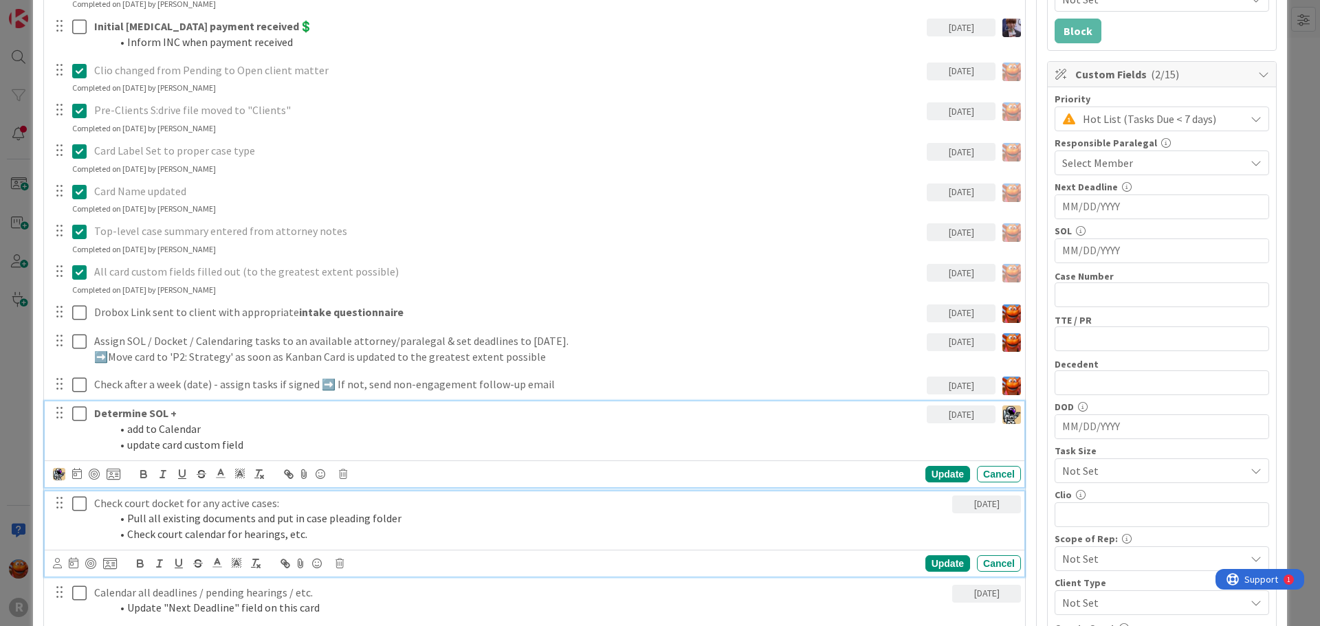
click at [127, 520] on span at bounding box center [127, 519] width 0 height 16
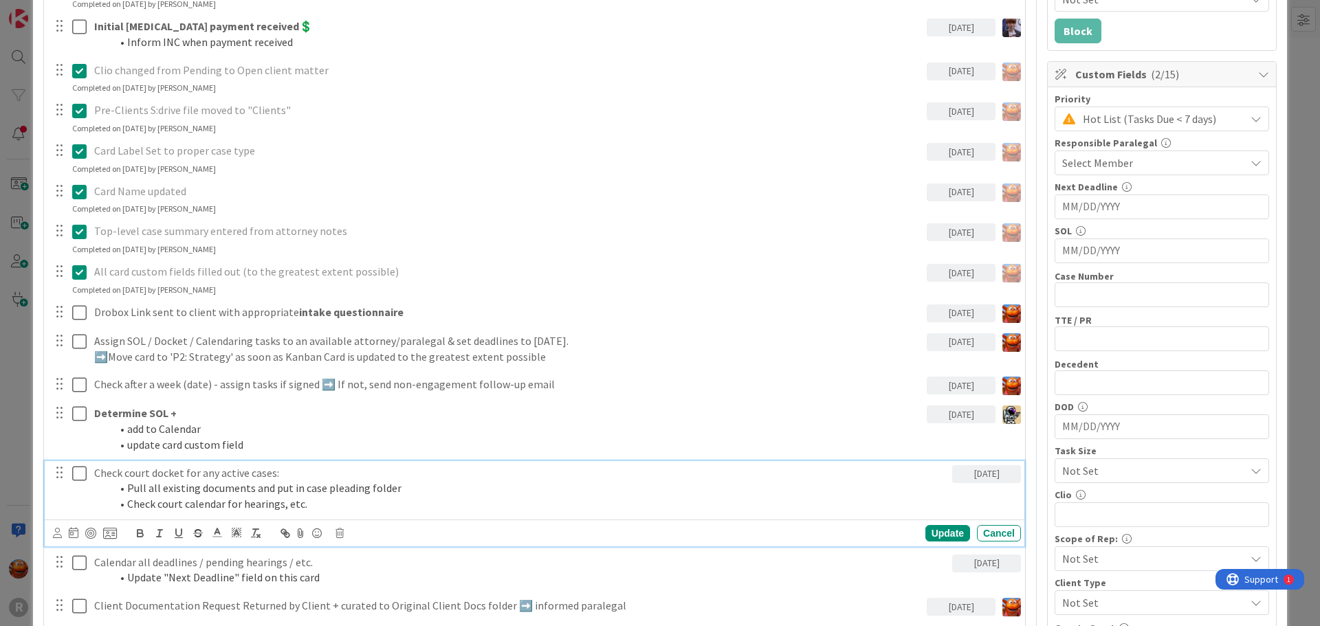
scroll to position [382, 0]
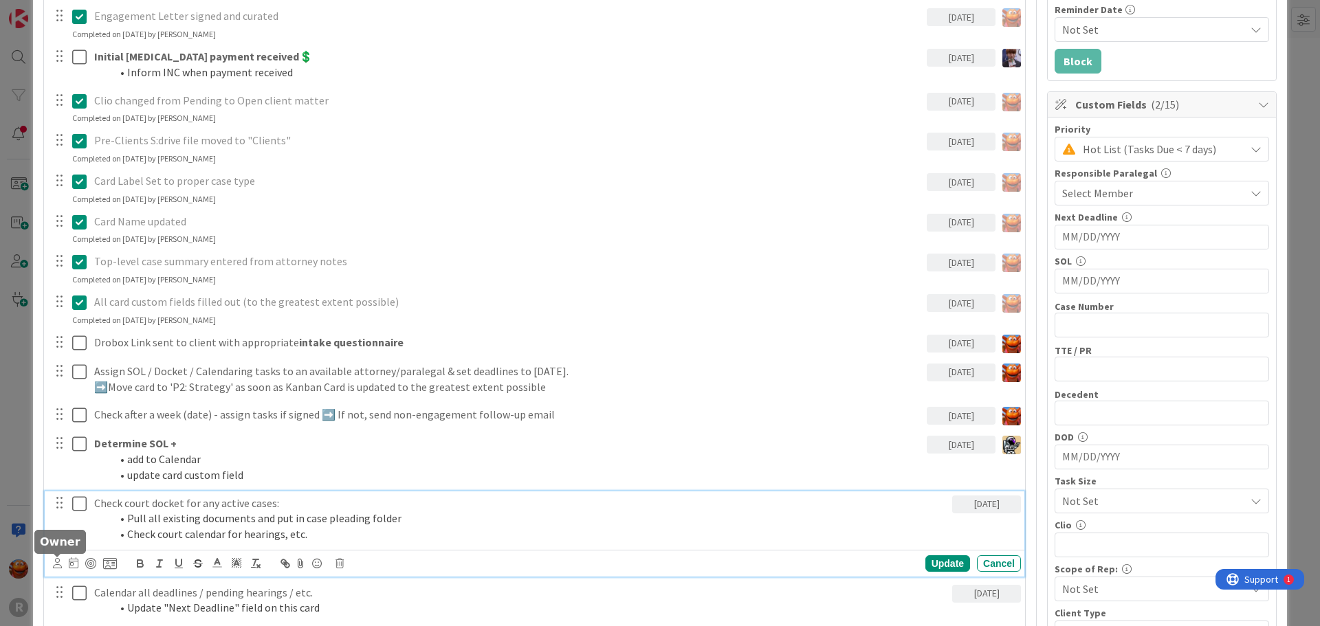
click at [56, 563] on icon at bounding box center [57, 563] width 9 height 10
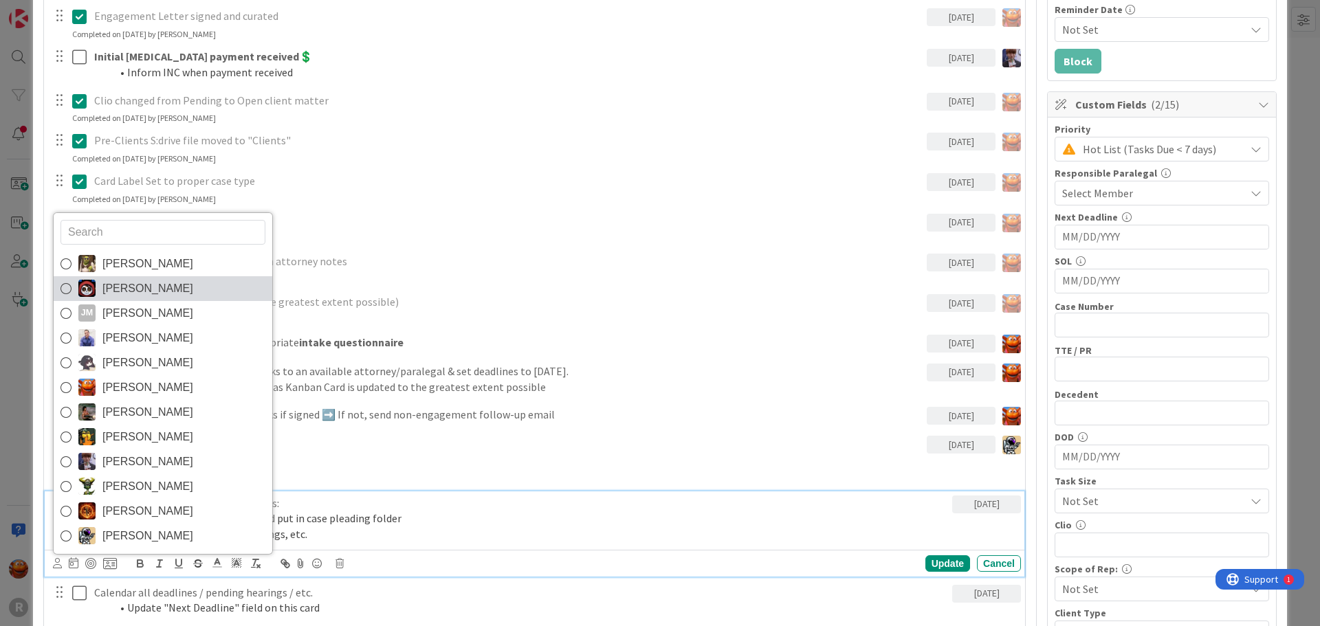
click at [124, 292] on span "[PERSON_NAME]" at bounding box center [147, 288] width 91 height 21
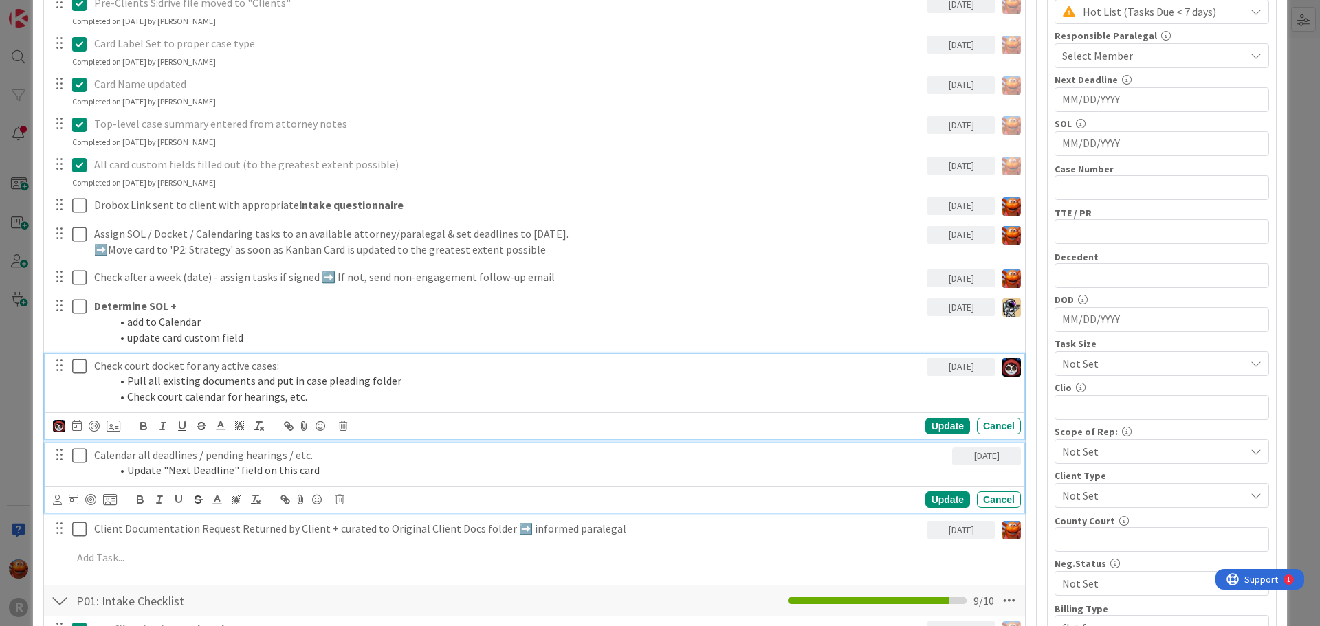
click at [140, 448] on p "Calendar all deadlines / pending hearings / etc." at bounding box center [520, 456] width 853 height 16
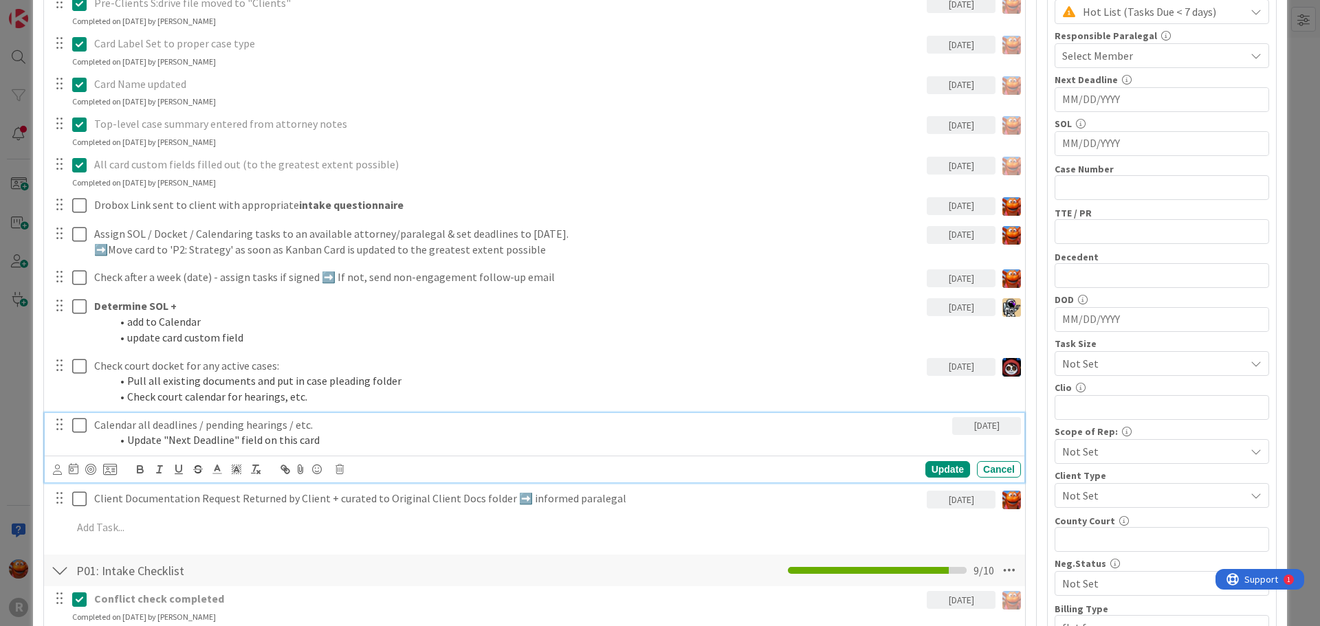
scroll to position [490, 0]
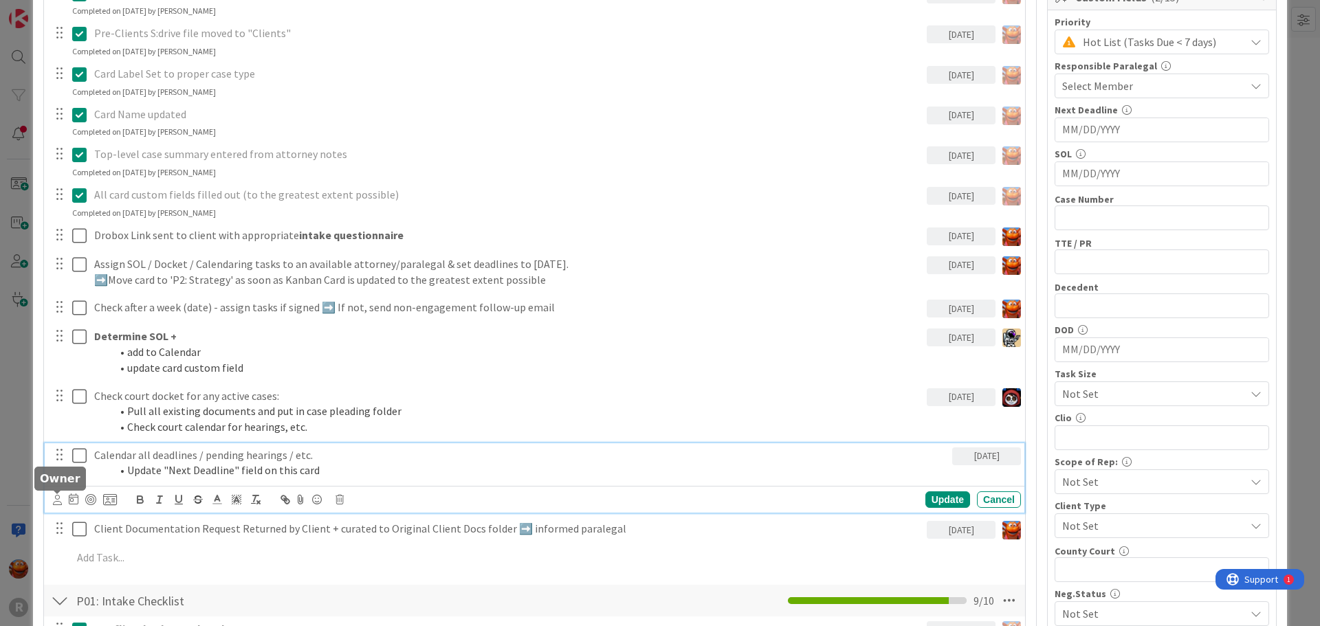
click at [53, 496] on icon at bounding box center [57, 500] width 9 height 10
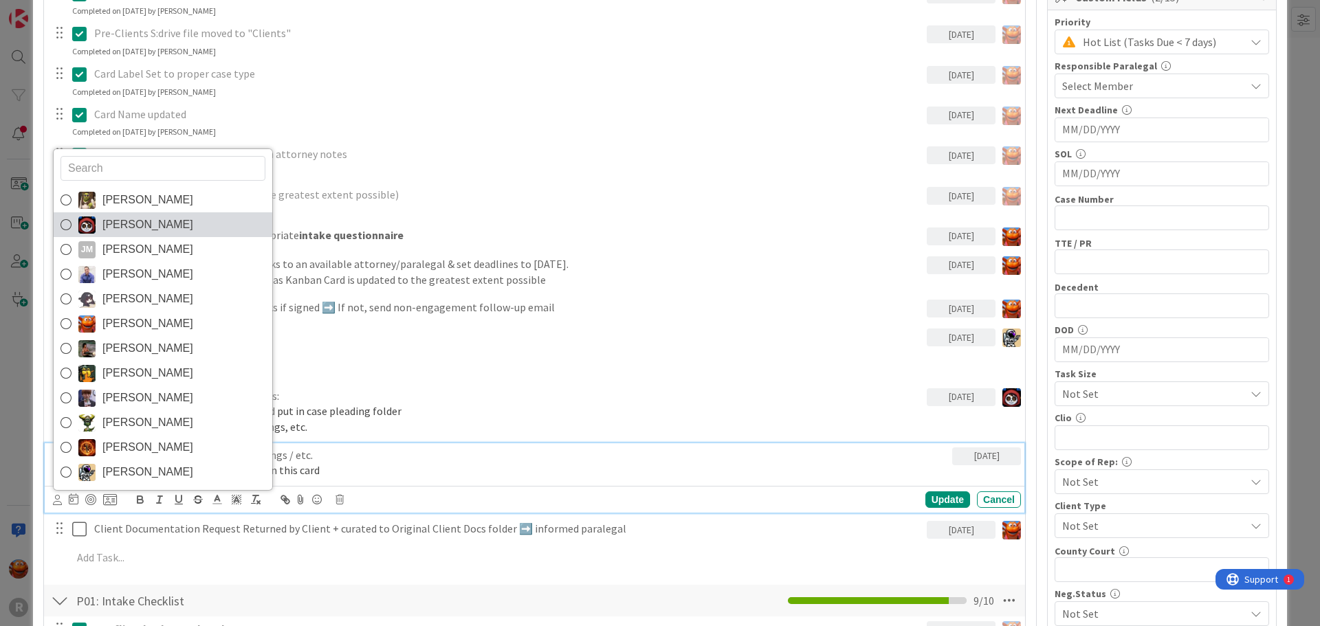
click at [123, 228] on span "[PERSON_NAME]" at bounding box center [147, 225] width 91 height 21
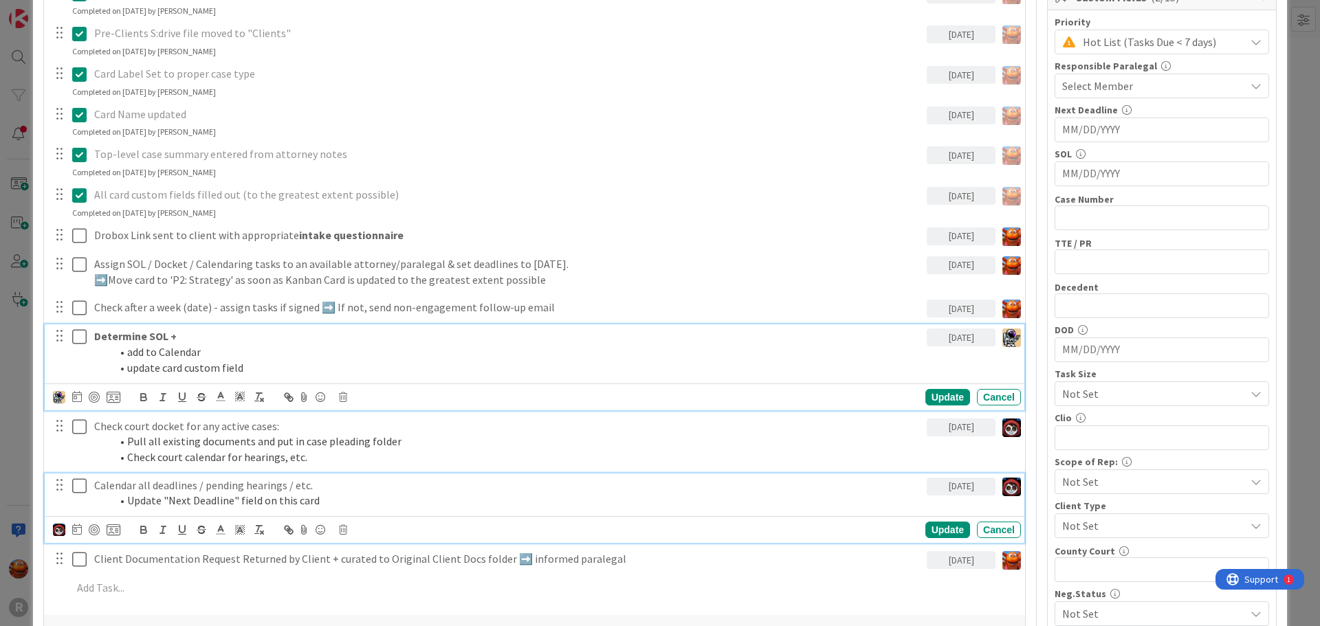
click at [145, 347] on li "add to Calendar" at bounding box center [516, 352] width 811 height 16
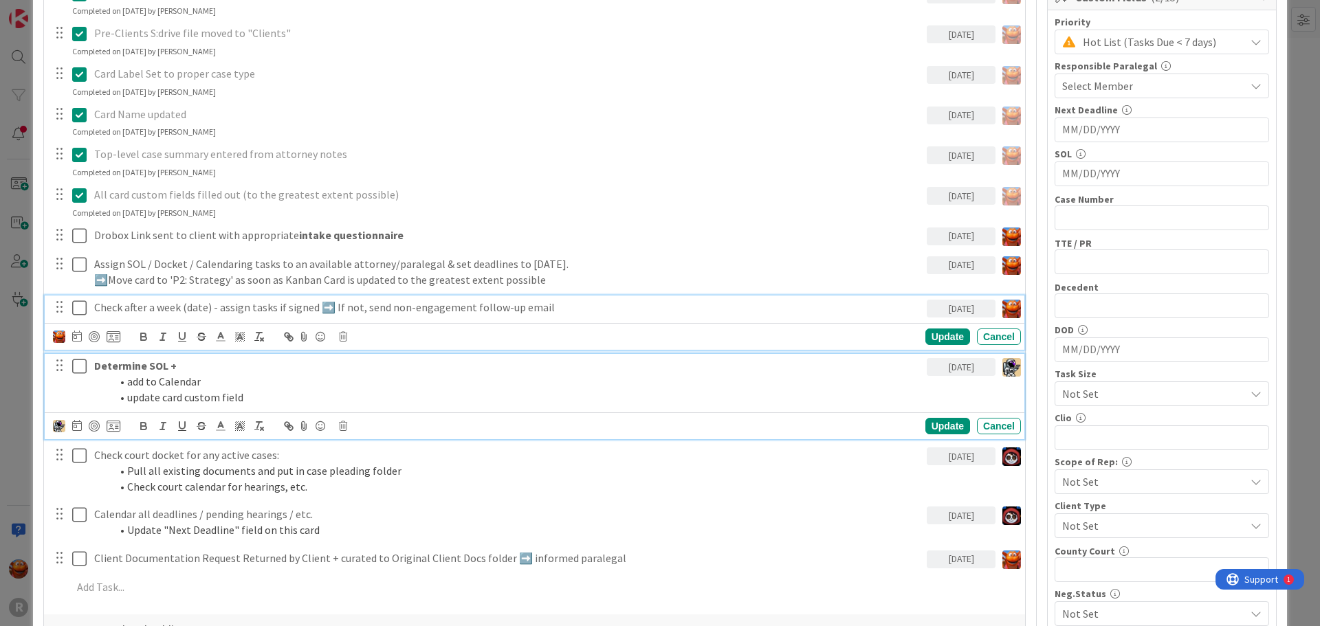
drag, startPoint x: 76, startPoint y: 306, endPoint x: 128, endPoint y: 270, distance: 62.7
click at [76, 306] on div "Check after a week (date) - assign tasks if signed ➡️ If not, send non-engageme…" at bounding box center [535, 323] width 980 height 54
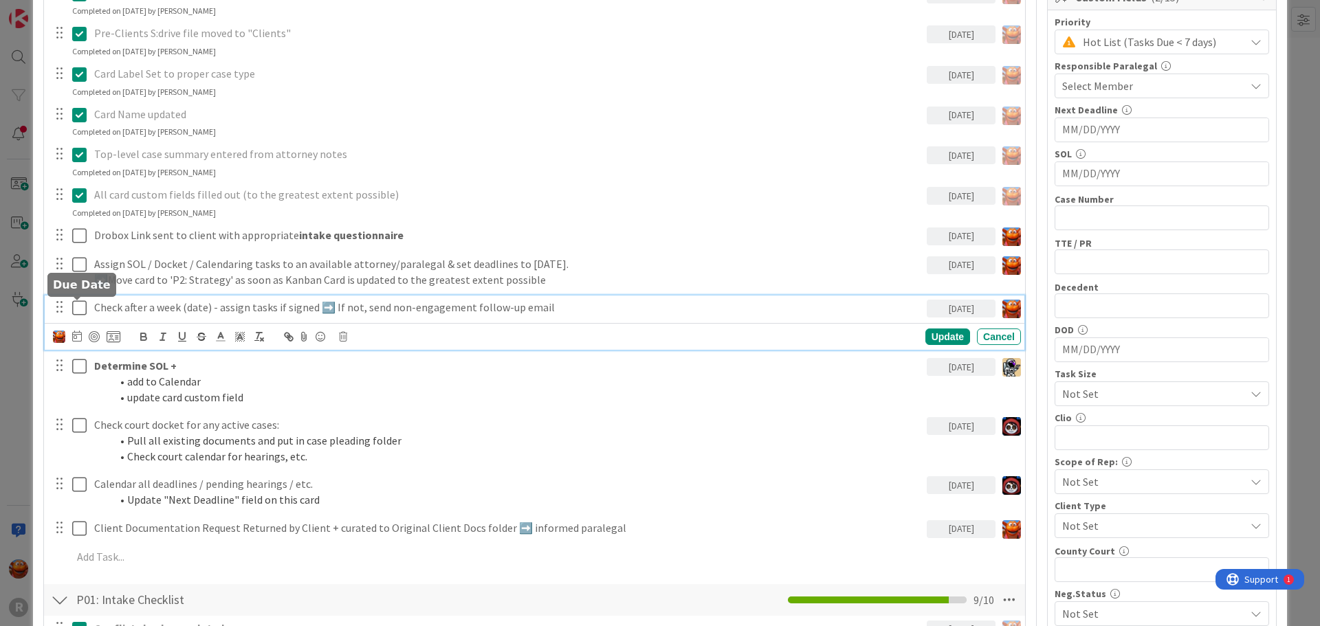
scroll to position [519, 0]
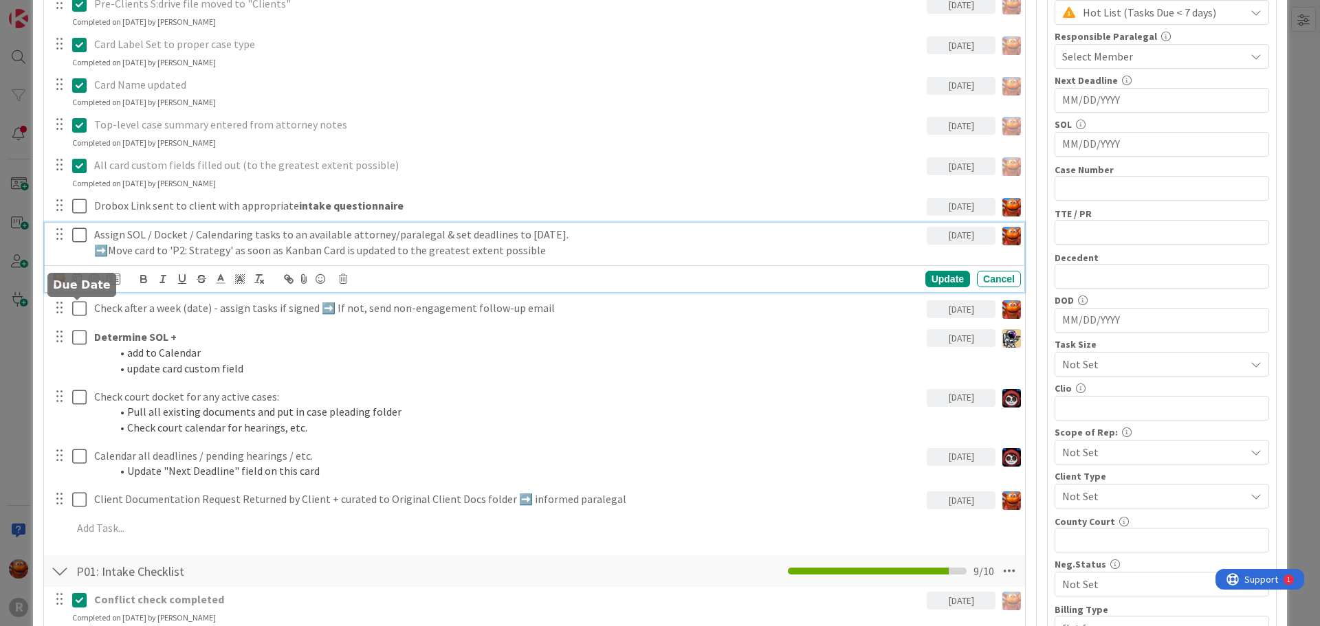
click at [140, 260] on div "Assign SOL / Docket / Calendaring tasks to an available attorney/paralegal & se…" at bounding box center [508, 242] width 838 height 39
click at [87, 286] on div at bounding box center [86, 279] width 67 height 17
click at [91, 281] on div at bounding box center [94, 279] width 11 height 11
